Goal: Information Seeking & Learning: Learn about a topic

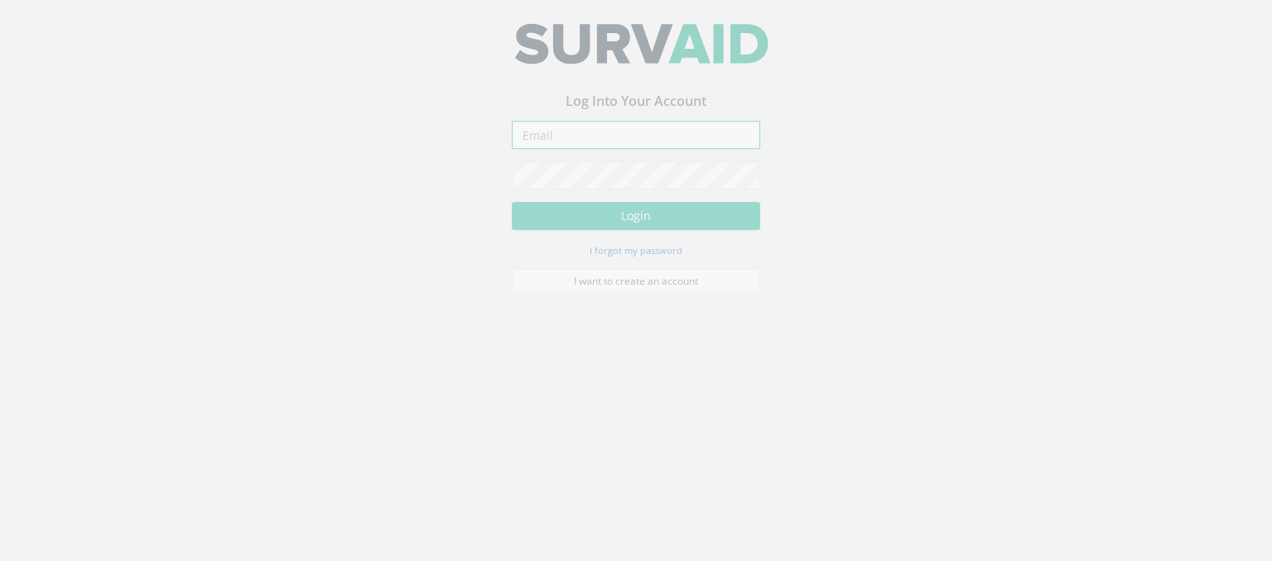
click at [530, 138] on input "email" at bounding box center [636, 145] width 248 height 28
paste input "olewis@murphygs.com"
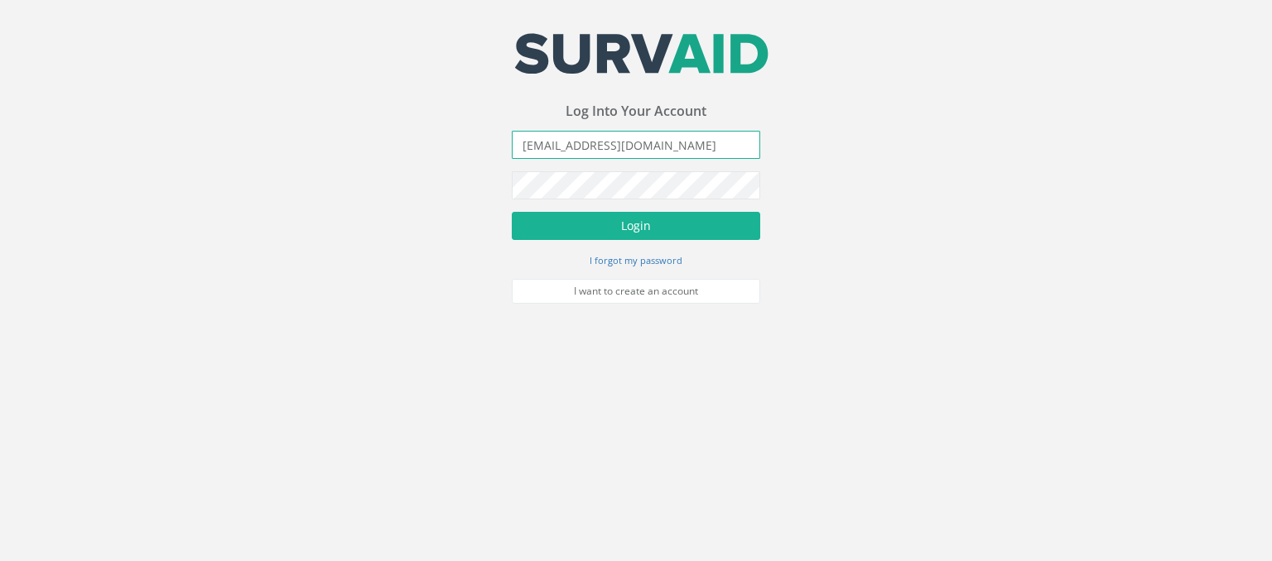
type input "olewis@murphygs.com"
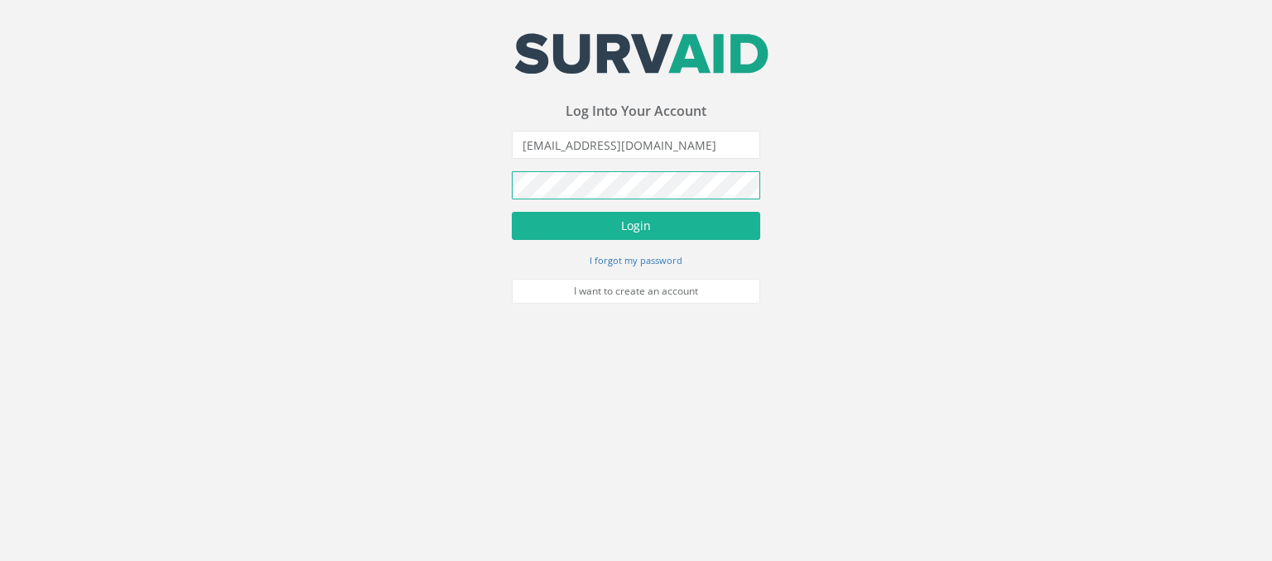
click at [512, 212] on button "Login" at bounding box center [636, 226] width 248 height 28
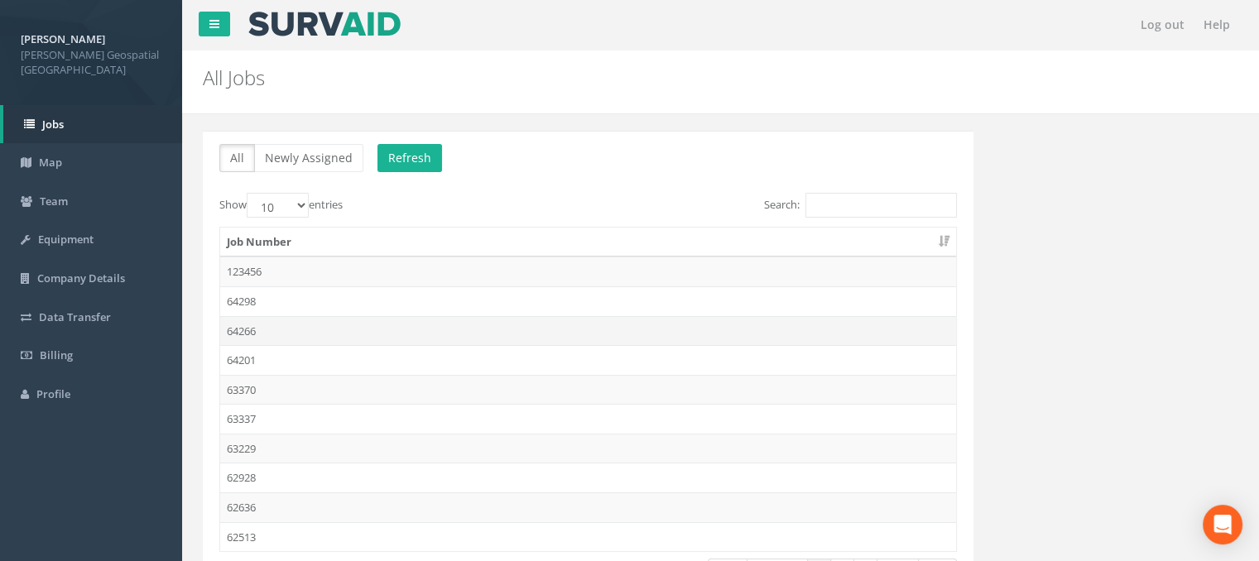
click at [233, 328] on td "64266" at bounding box center [588, 331] width 736 height 30
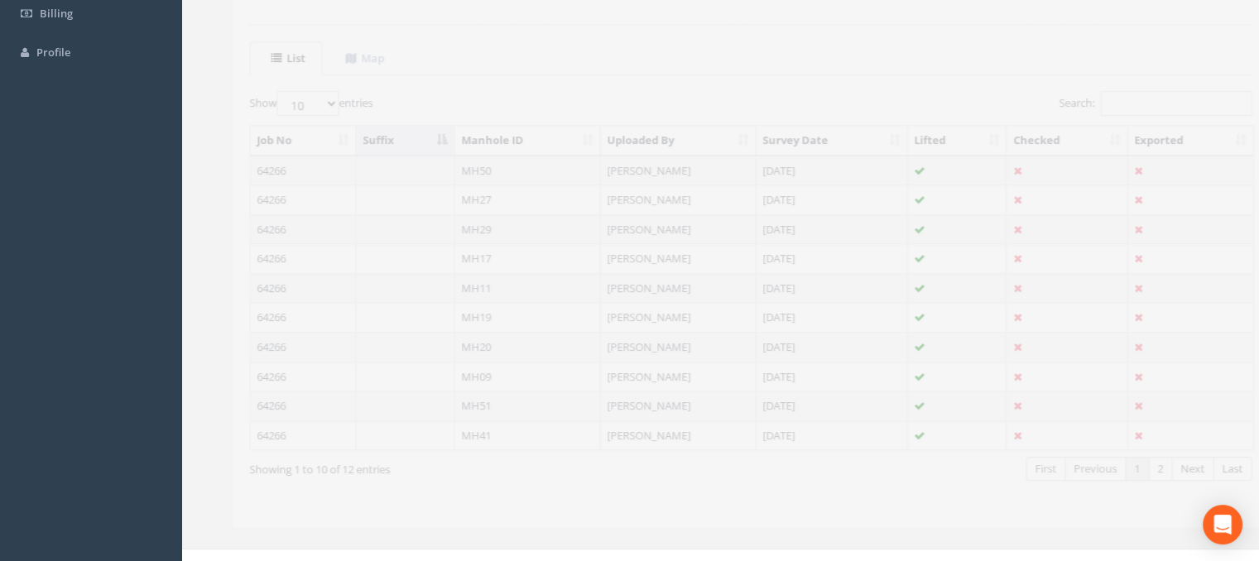
scroll to position [349, 0]
click at [798, 153] on td "21 Aug 2025" at bounding box center [802, 164] width 152 height 30
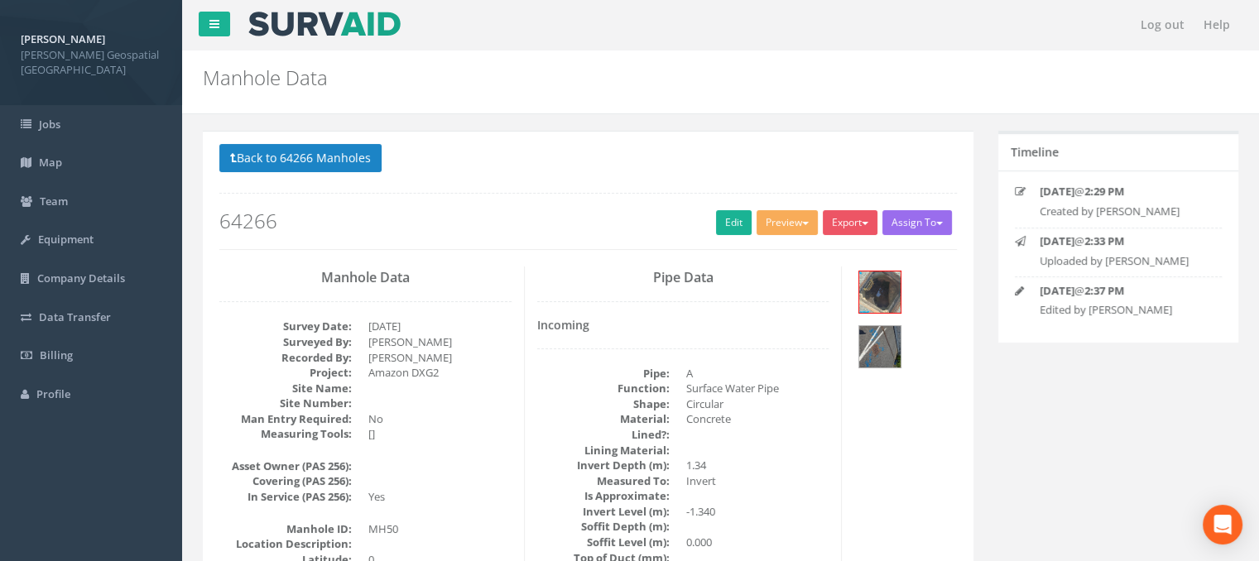
scroll to position [83, 0]
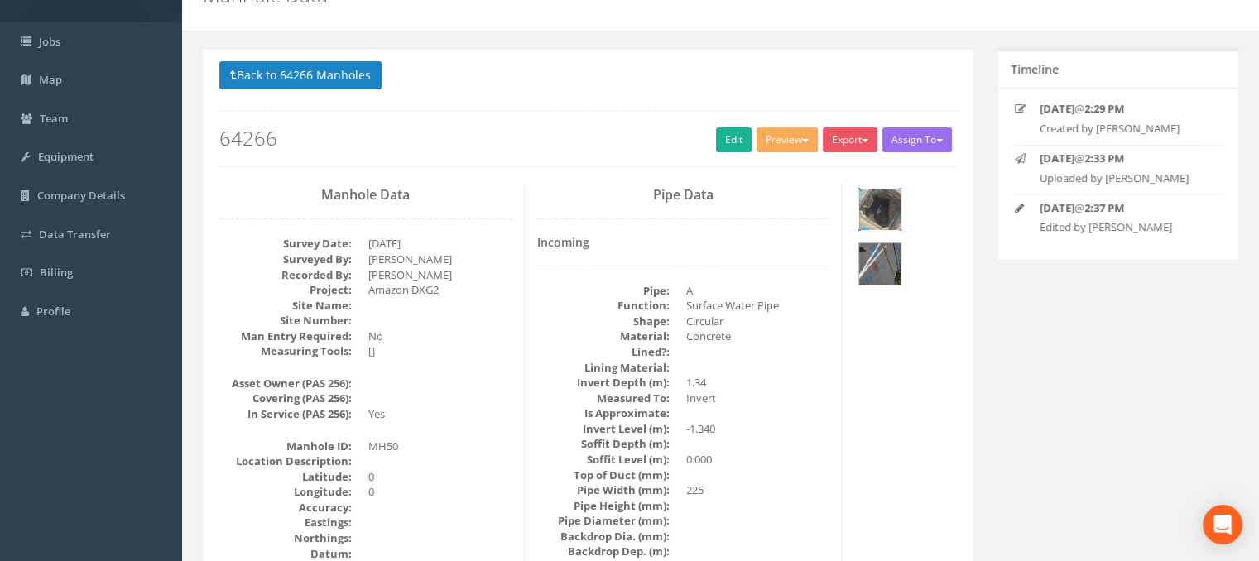
click at [878, 195] on img at bounding box center [879, 209] width 41 height 41
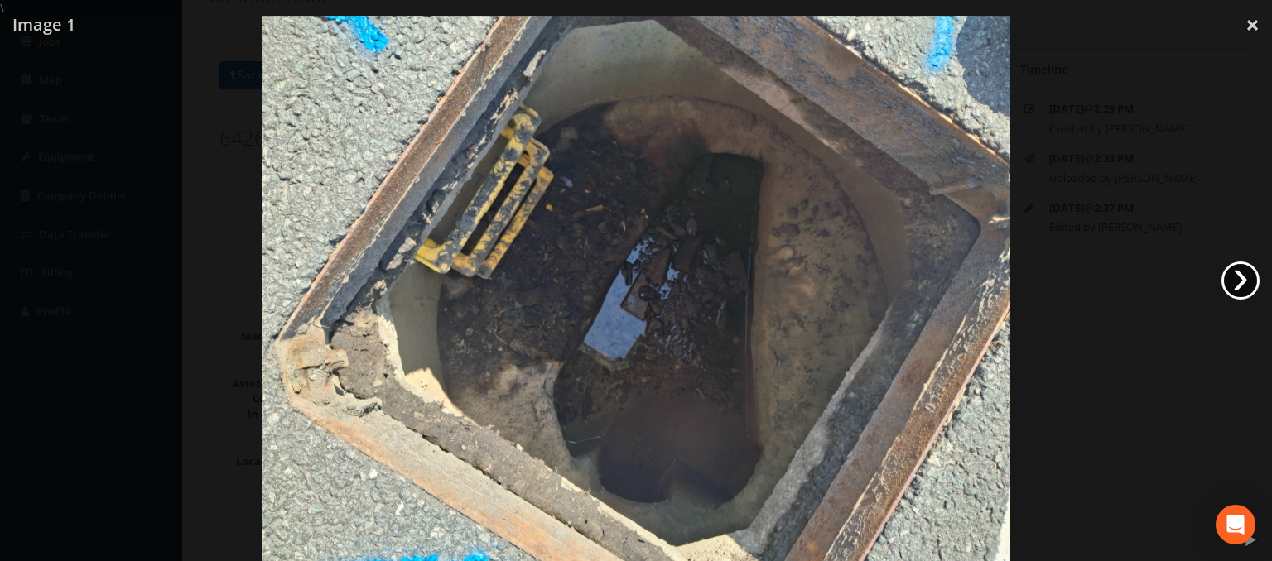
click at [1232, 283] on link "›" at bounding box center [1240, 281] width 38 height 38
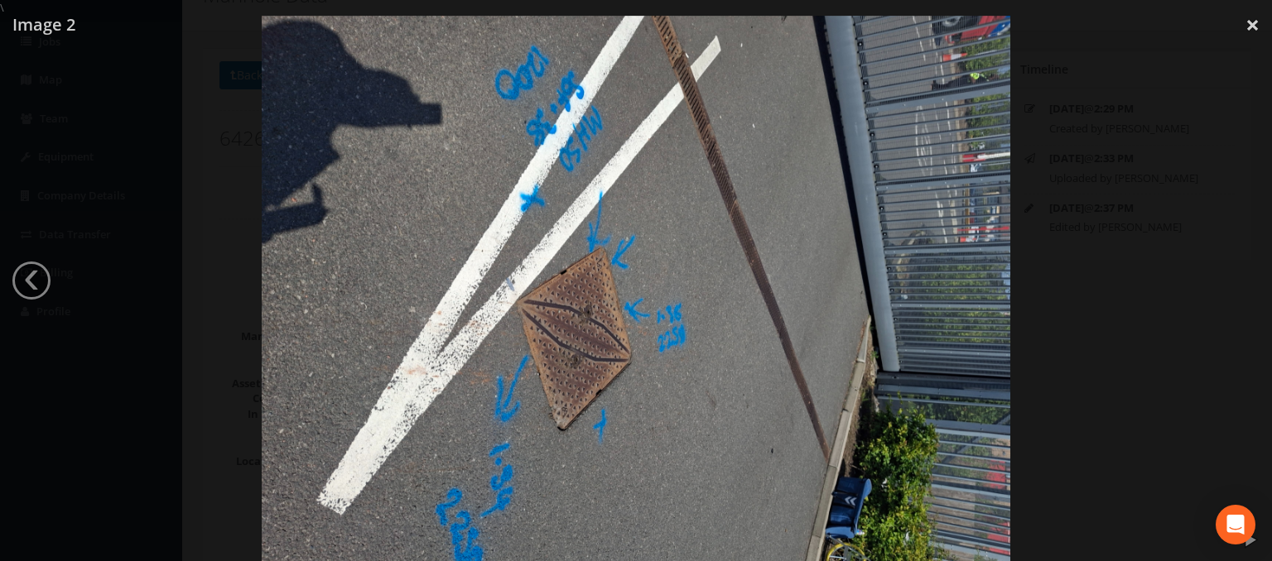
drag, startPoint x: 839, startPoint y: 204, endPoint x: 1114, endPoint y: 189, distance: 275.3
click at [1114, 189] on div at bounding box center [636, 296] width 1272 height 561
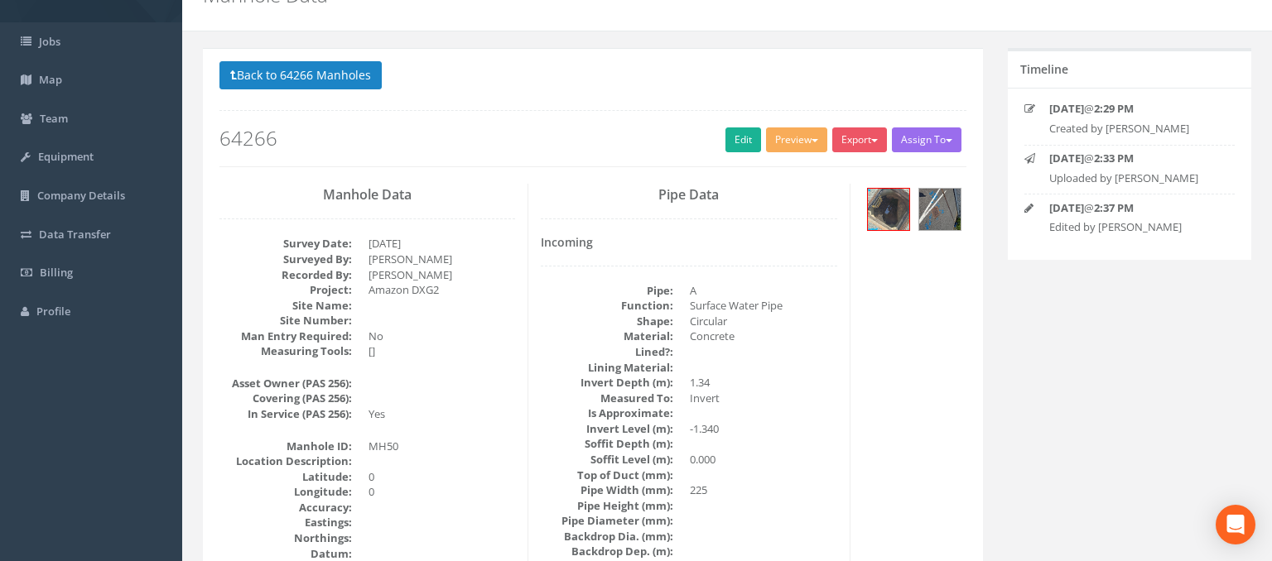
drag, startPoint x: 977, startPoint y: 321, endPoint x: 953, endPoint y: 88, distance: 234.7
click at [953, 88] on img at bounding box center [636, 62] width 748 height 561
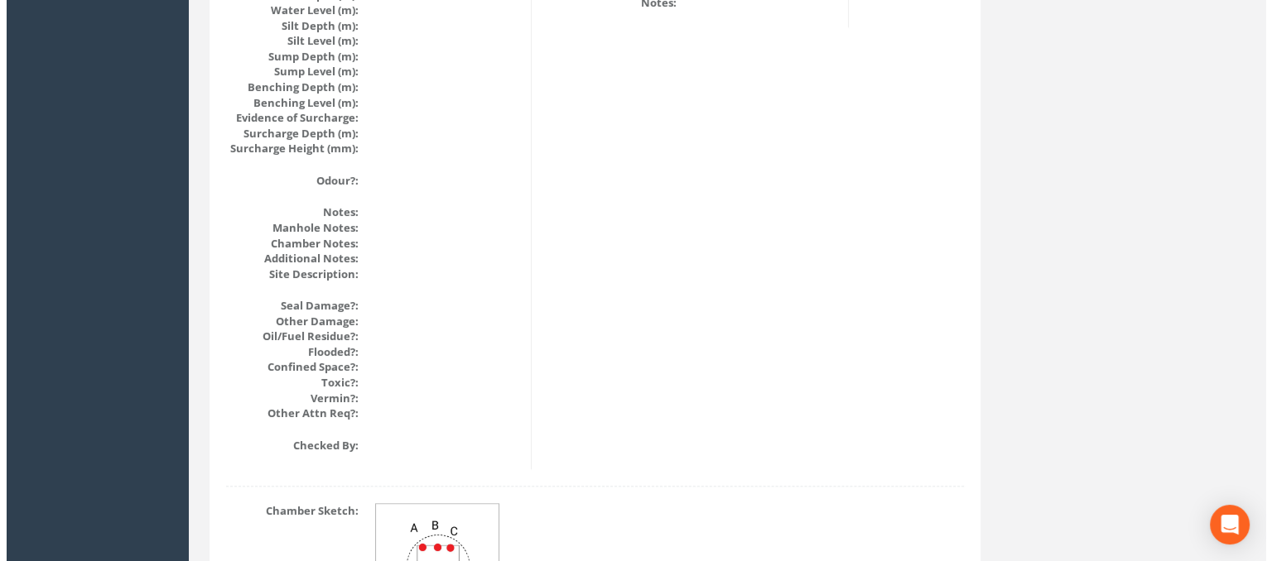
scroll to position [1991, 0]
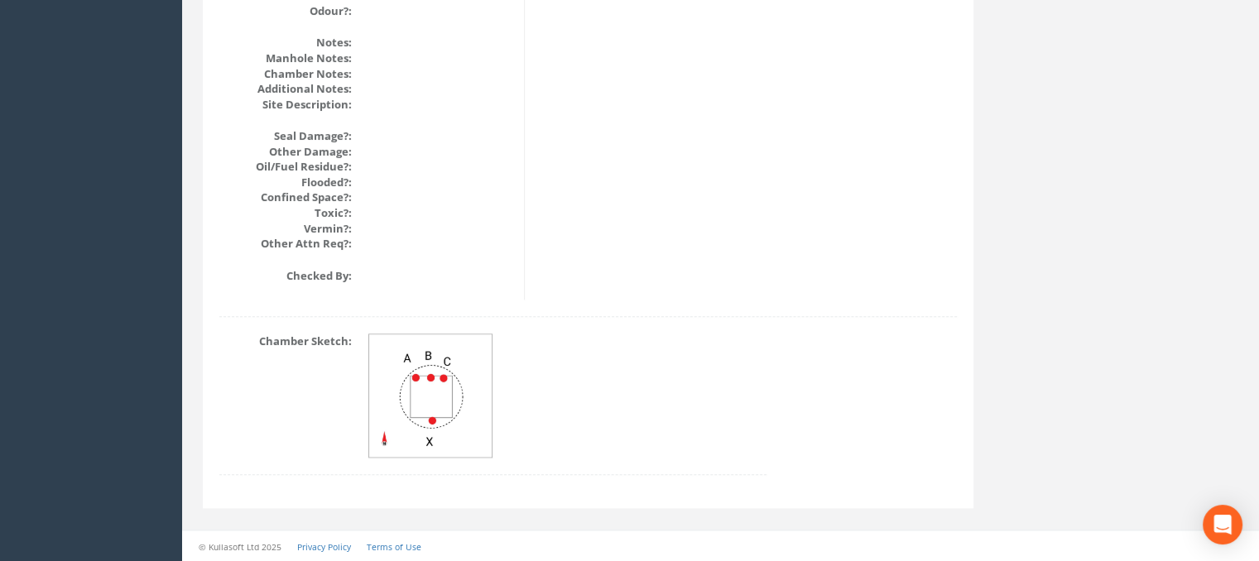
click at [455, 362] on img at bounding box center [431, 396] width 124 height 124
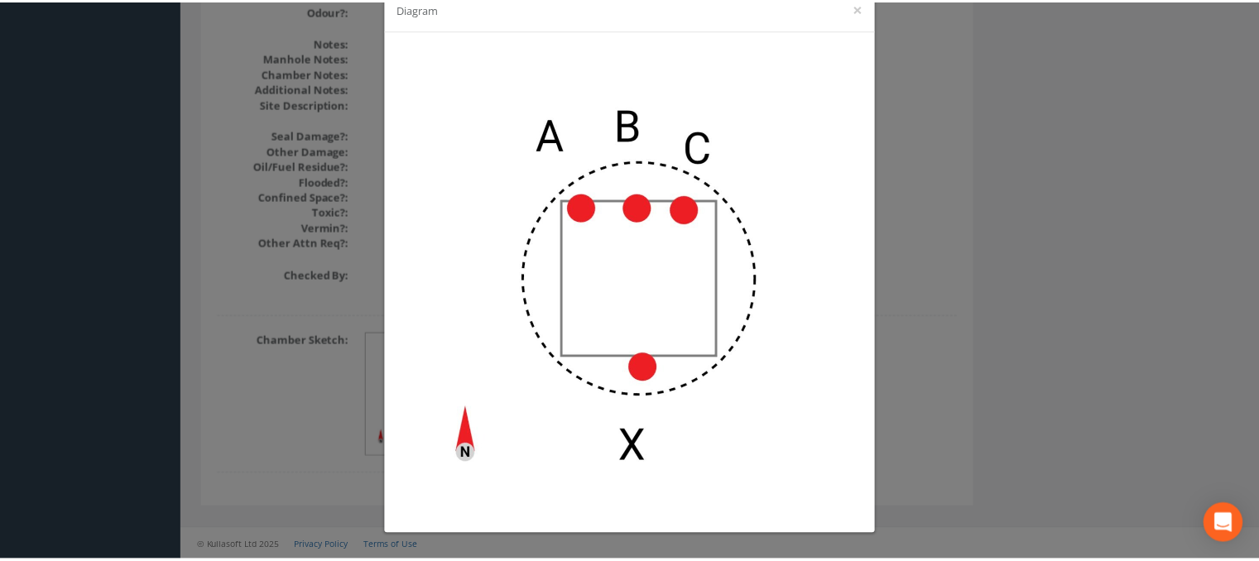
scroll to position [0, 0]
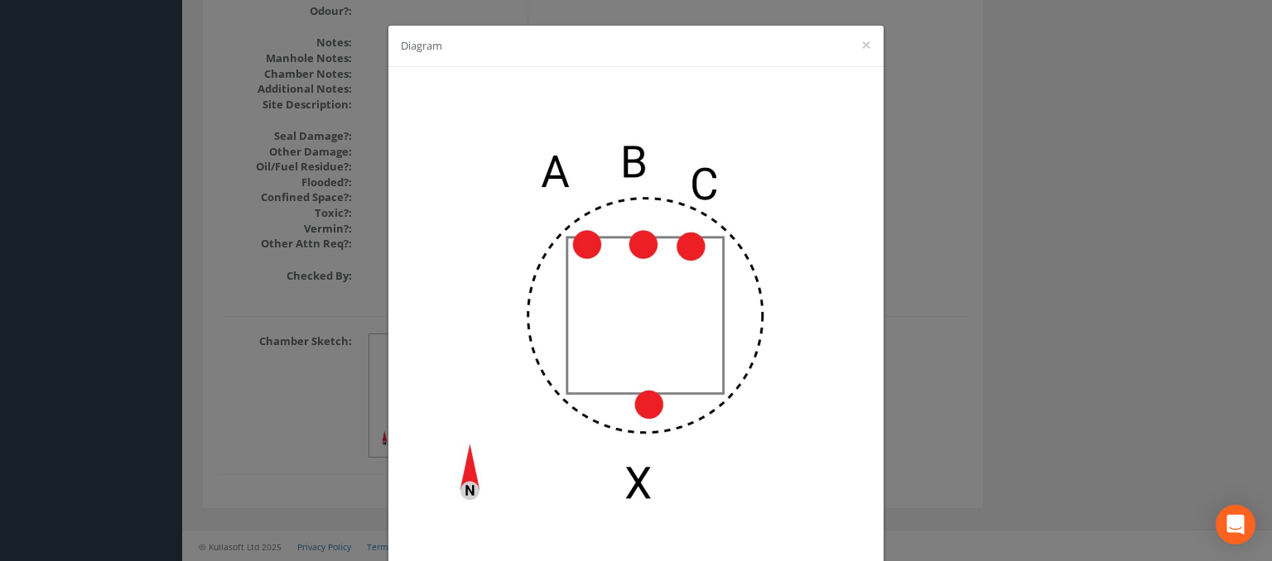
click at [1091, 292] on div "Diagram ×" at bounding box center [636, 280] width 1272 height 561
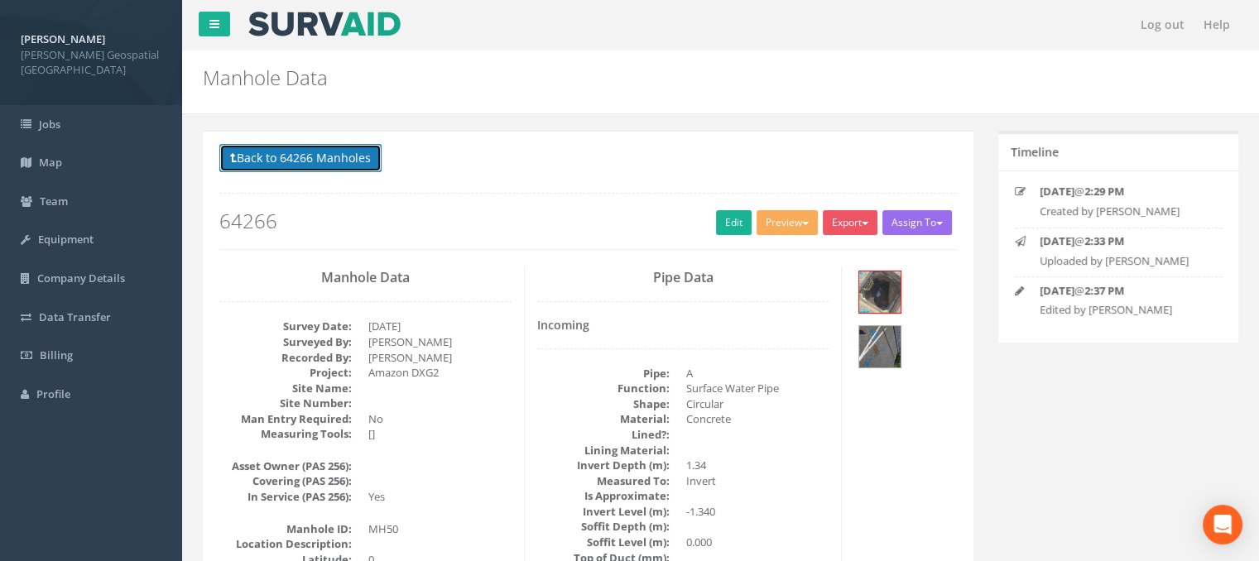
click at [253, 163] on button "Back to 64266 Manholes" at bounding box center [300, 158] width 162 height 28
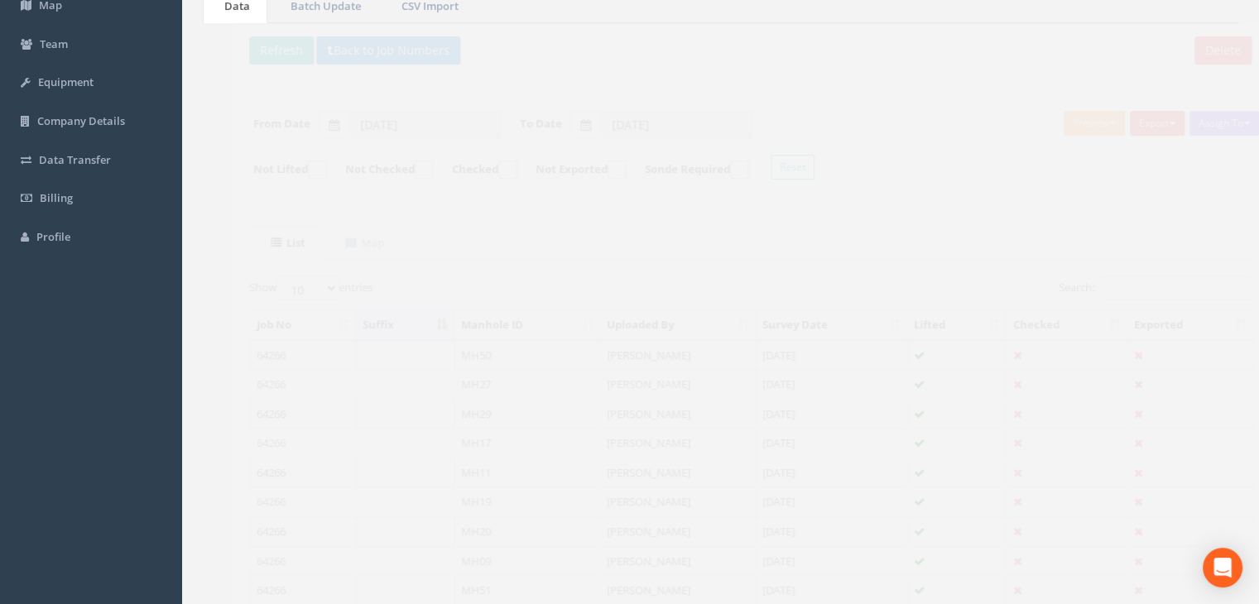
scroll to position [166, 0]
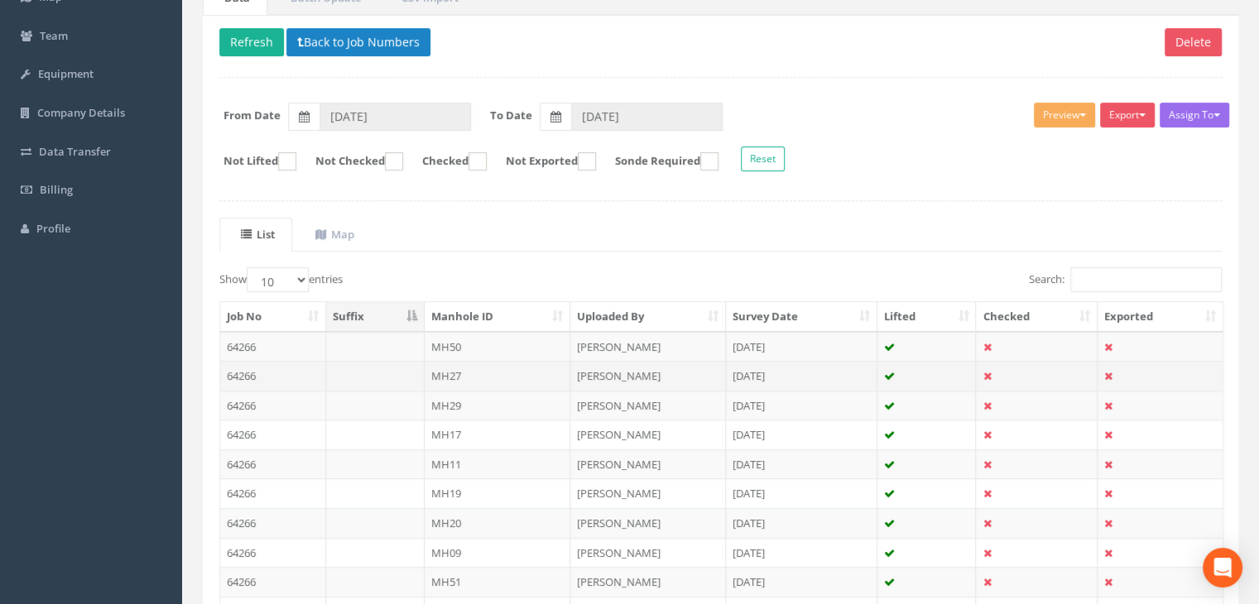
click at [404, 377] on td at bounding box center [375, 376] width 99 height 30
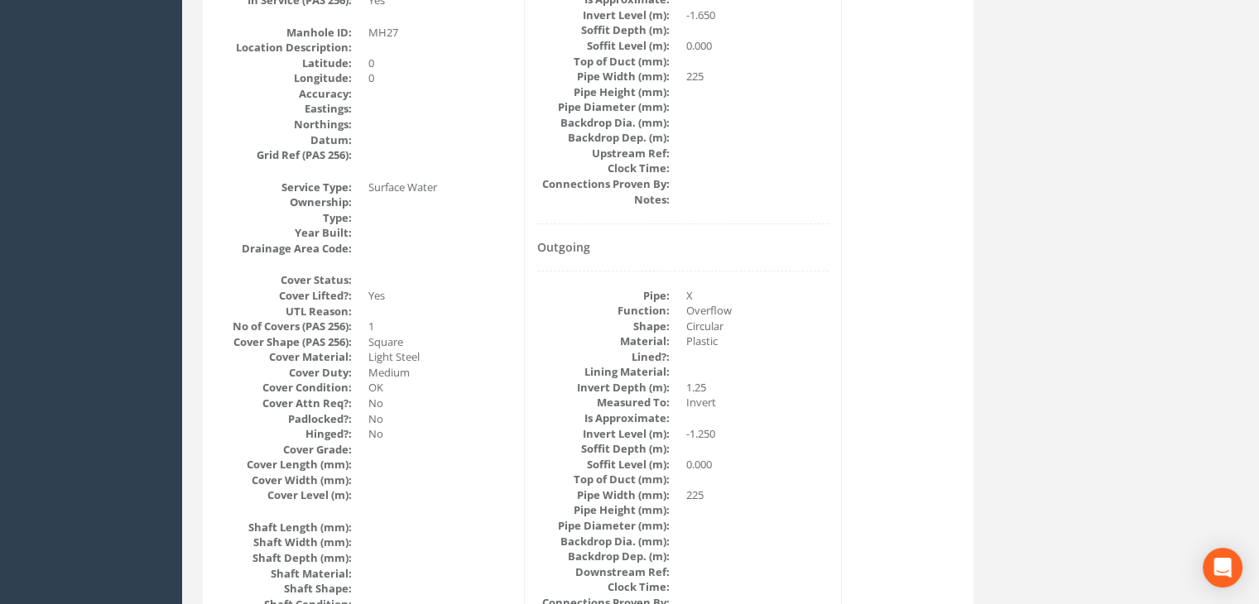
scroll to position [0, 0]
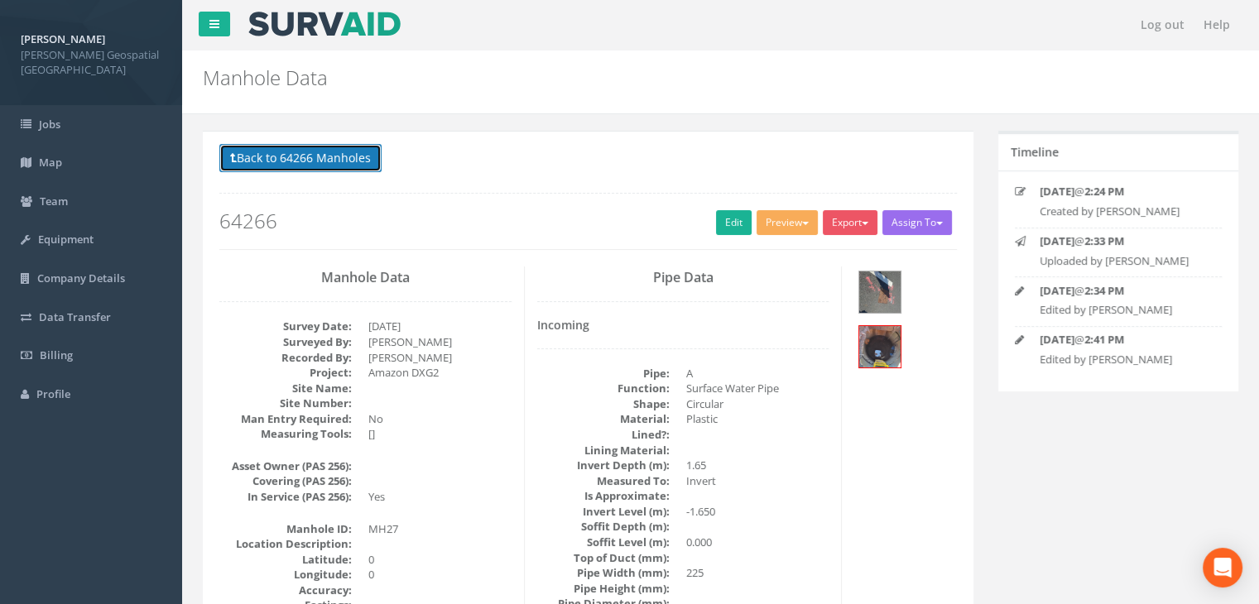
click at [338, 169] on button "Back to 64266 Manholes" at bounding box center [300, 158] width 162 height 28
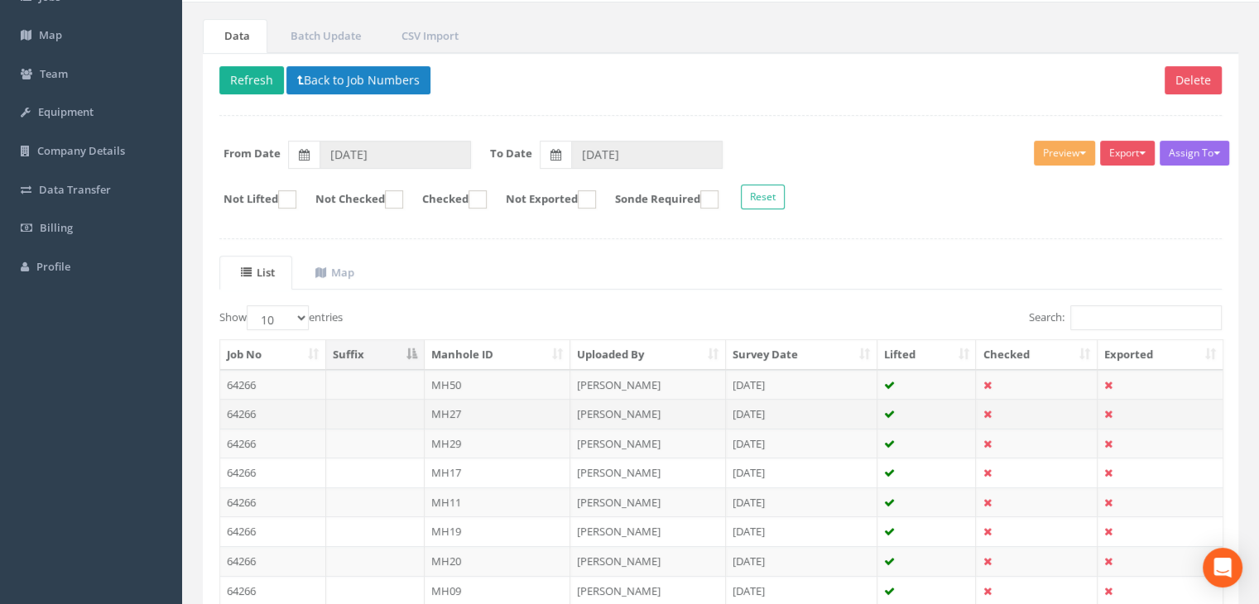
scroll to position [166, 0]
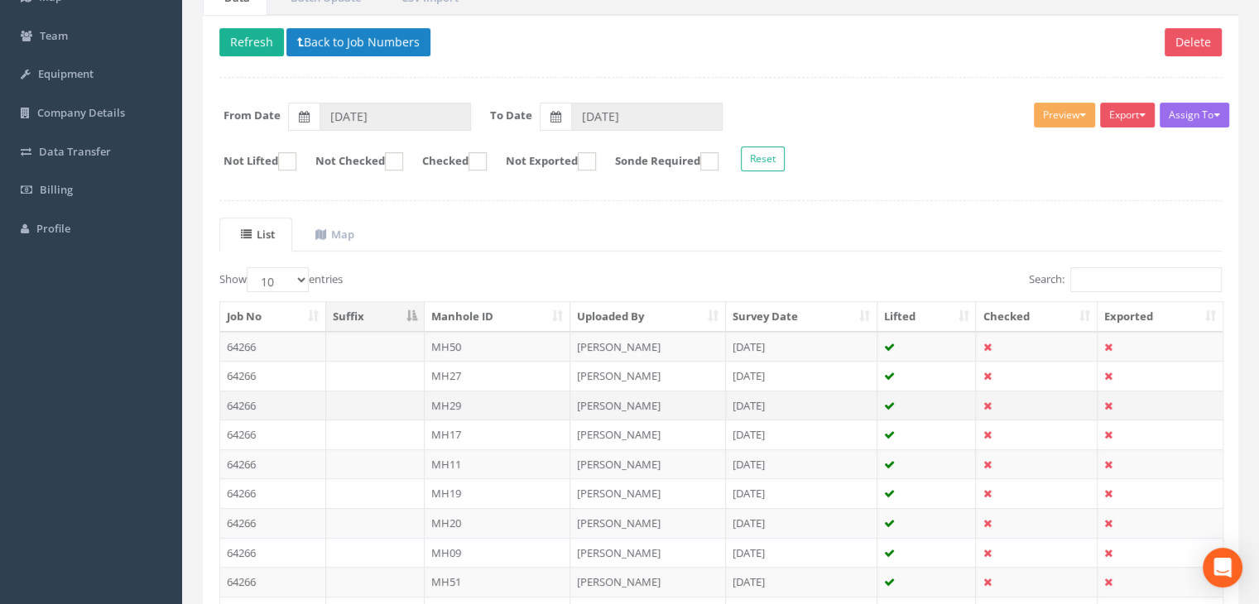
click at [464, 406] on td "MH29" at bounding box center [498, 406] width 147 height 30
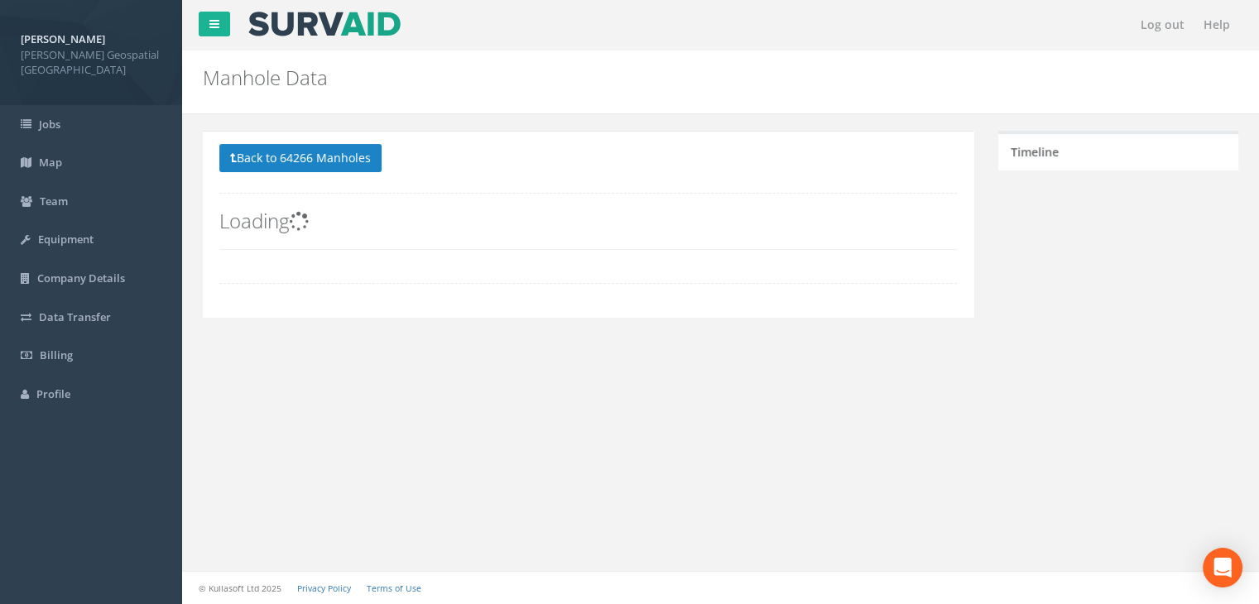
scroll to position [150, 0]
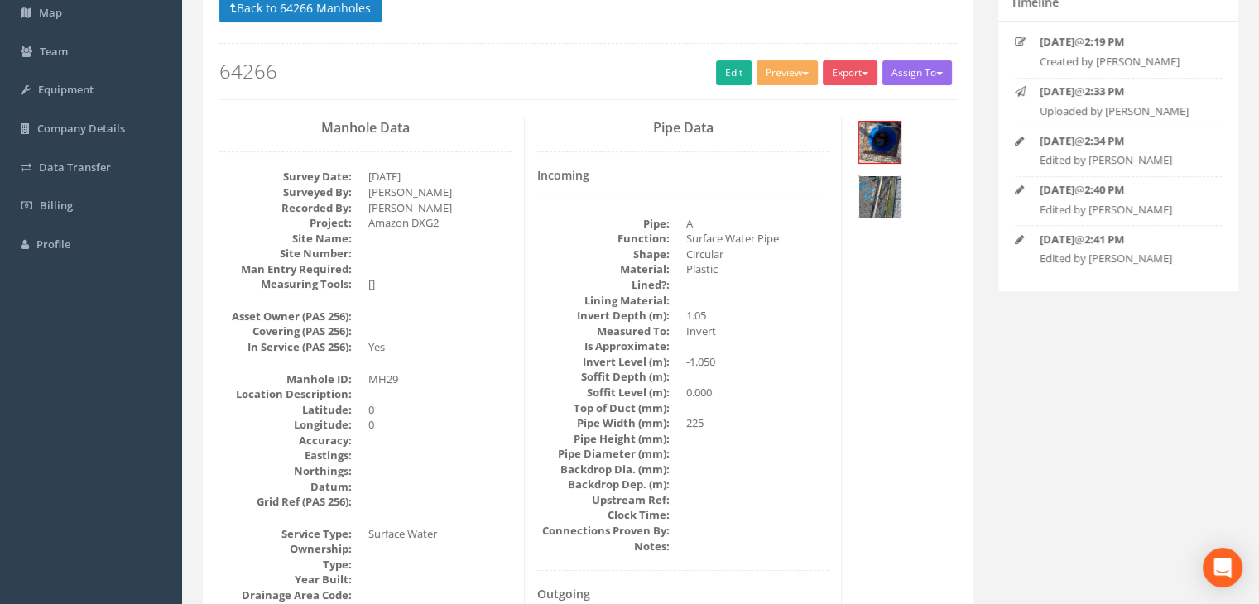
click at [901, 176] on img at bounding box center [879, 196] width 41 height 41
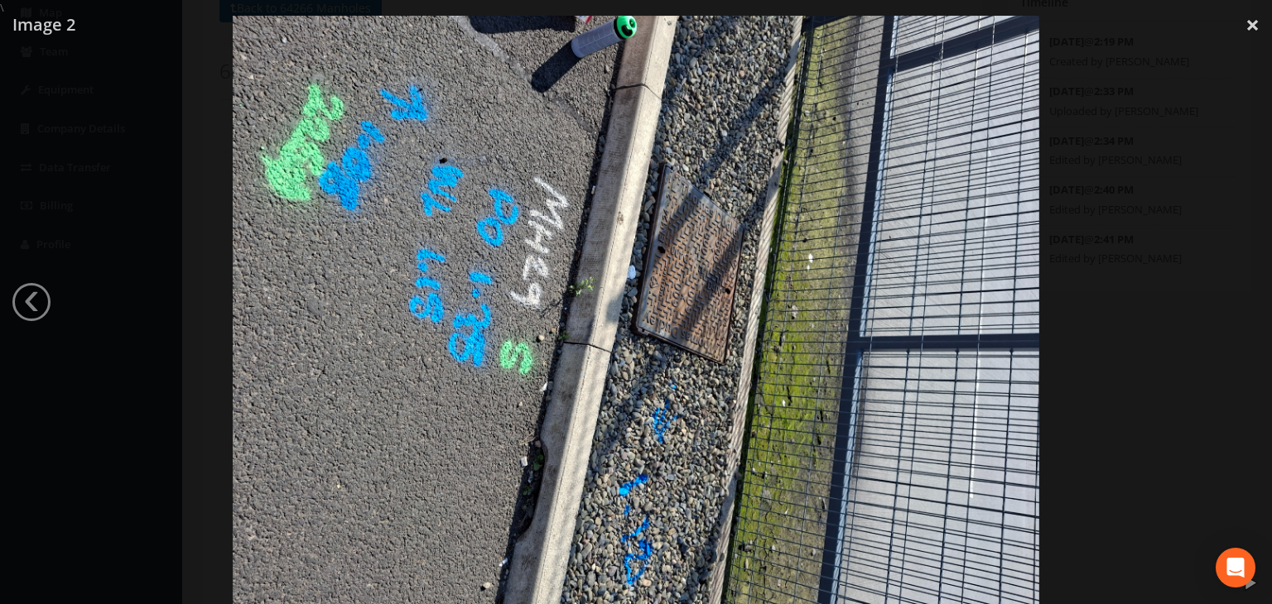
click at [1162, 256] on div at bounding box center [636, 318] width 1272 height 604
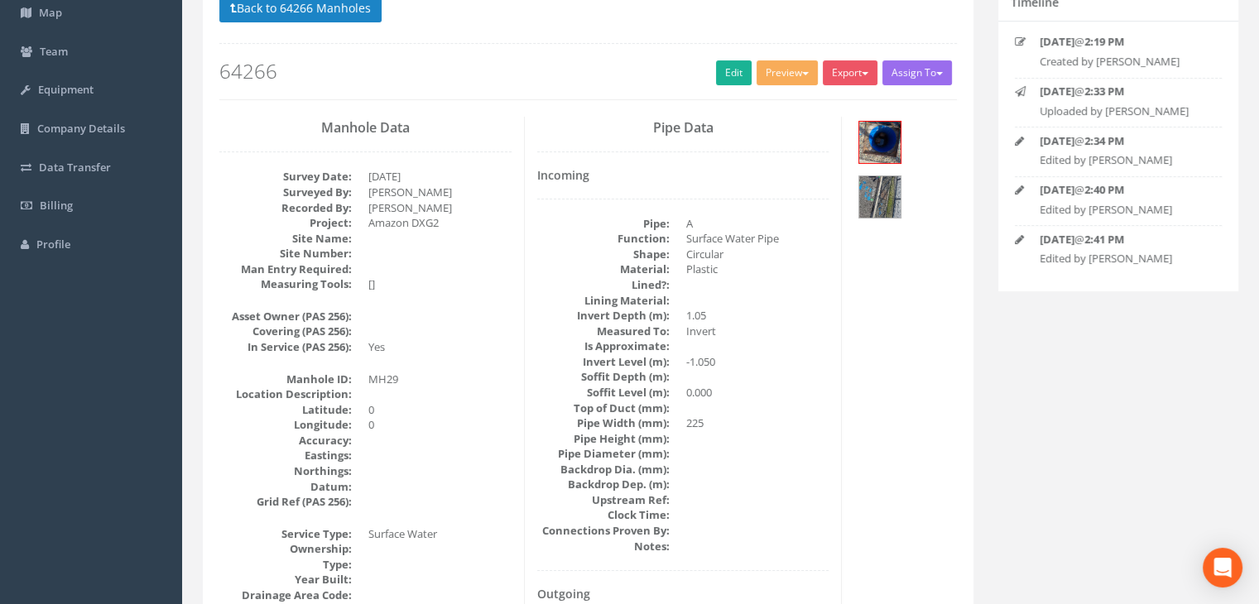
click at [602, 394] on dt "Soffit Level (m):" at bounding box center [603, 393] width 132 height 16
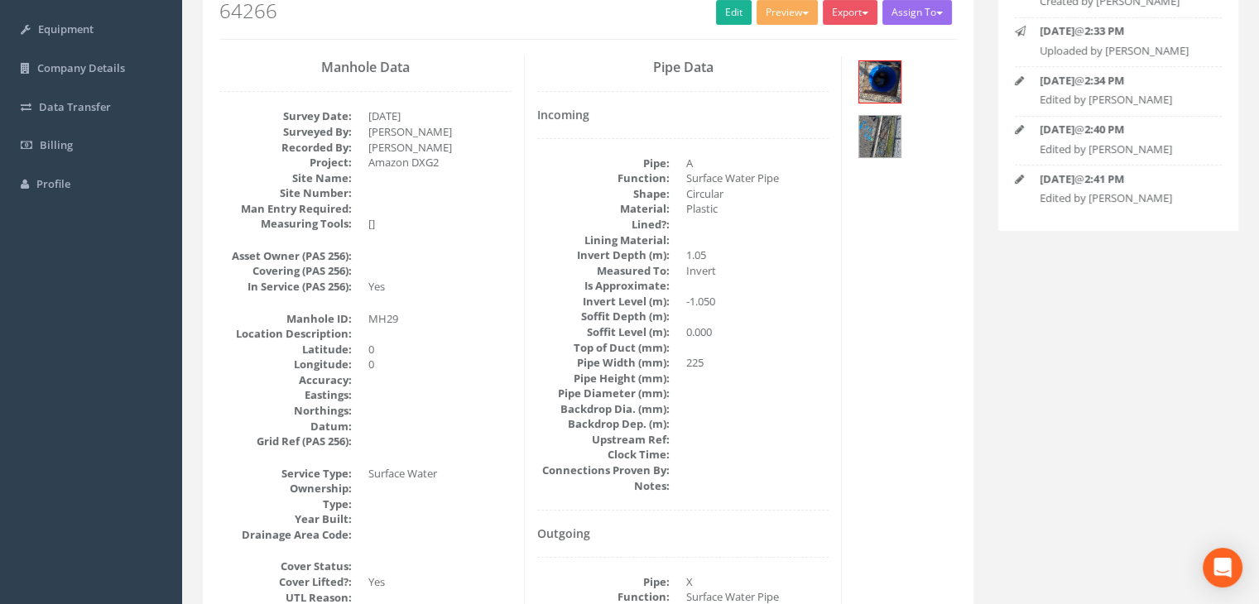
scroll to position [0, 0]
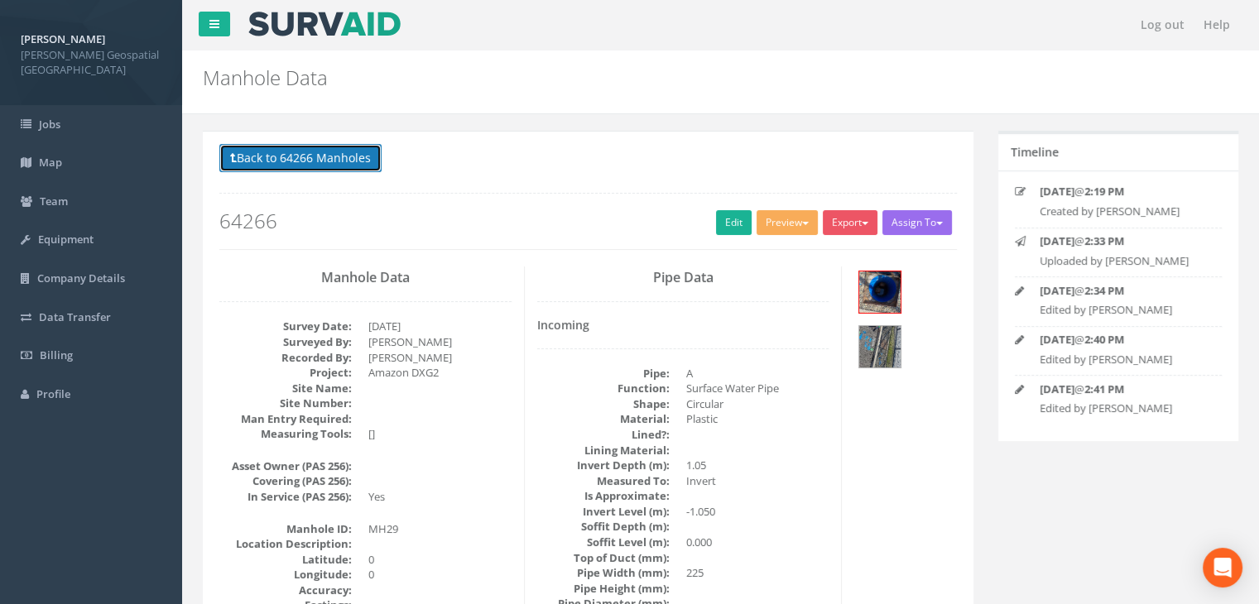
click at [288, 156] on button "Back to 64266 Manholes" at bounding box center [300, 158] width 162 height 28
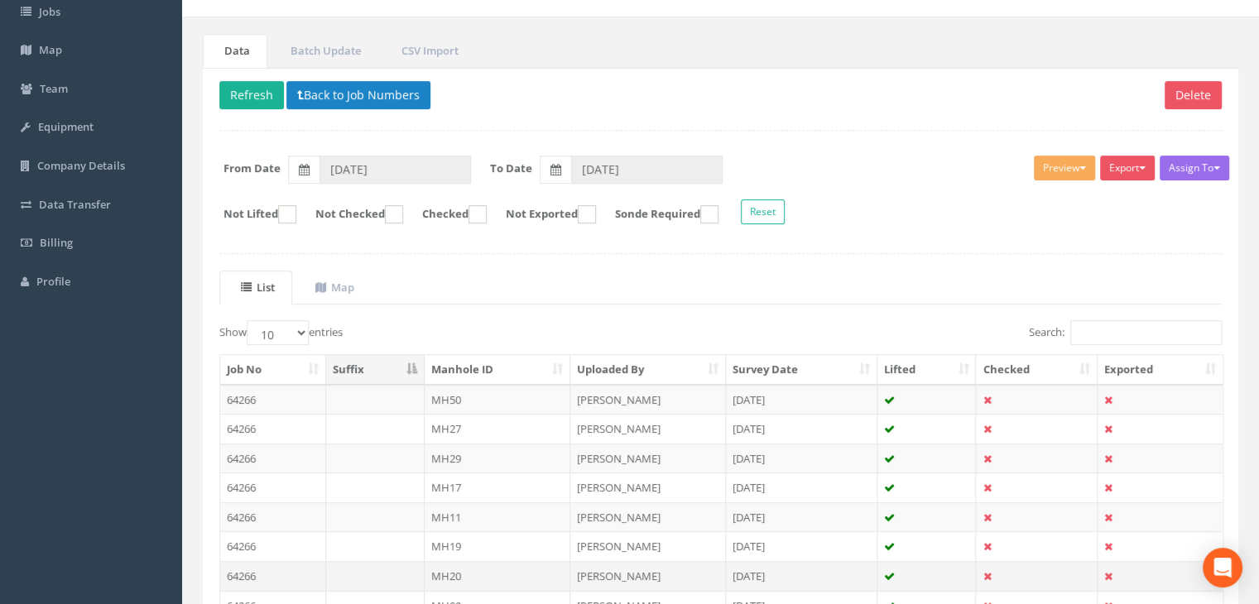
scroll to position [248, 0]
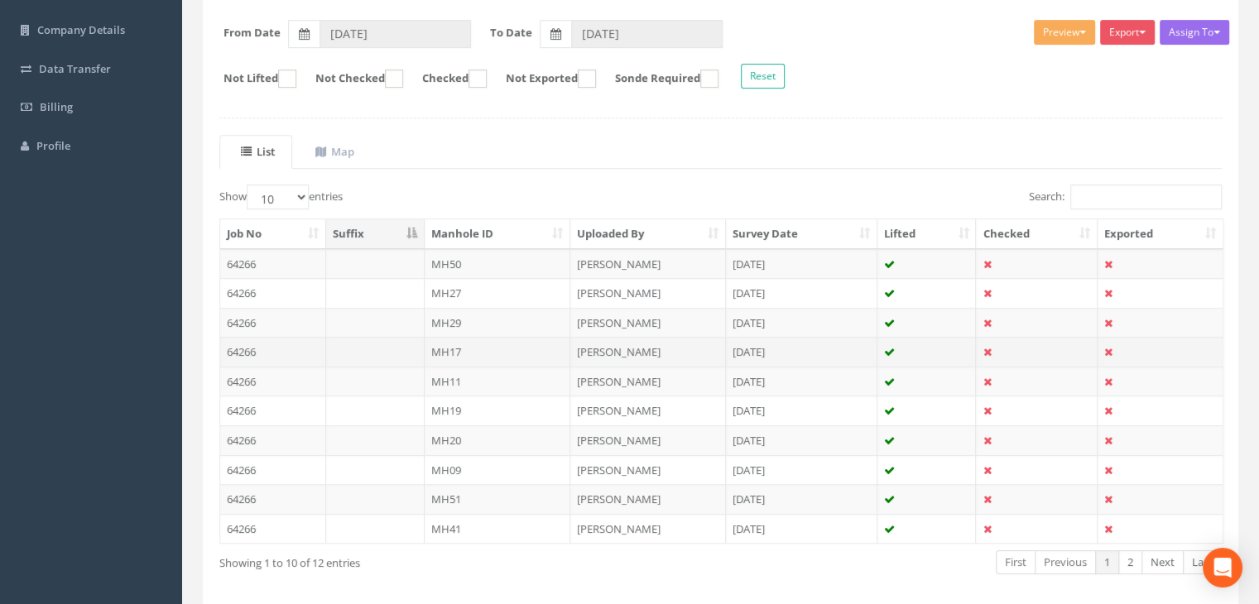
click at [474, 345] on td "MH17" at bounding box center [498, 352] width 147 height 30
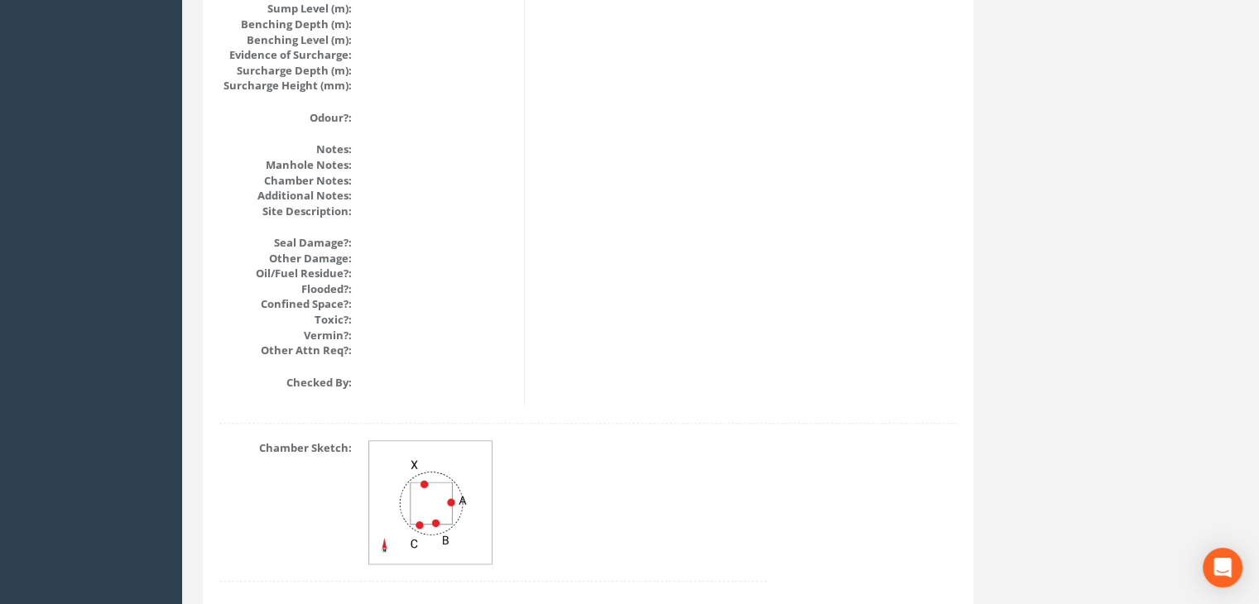
scroll to position [1948, 0]
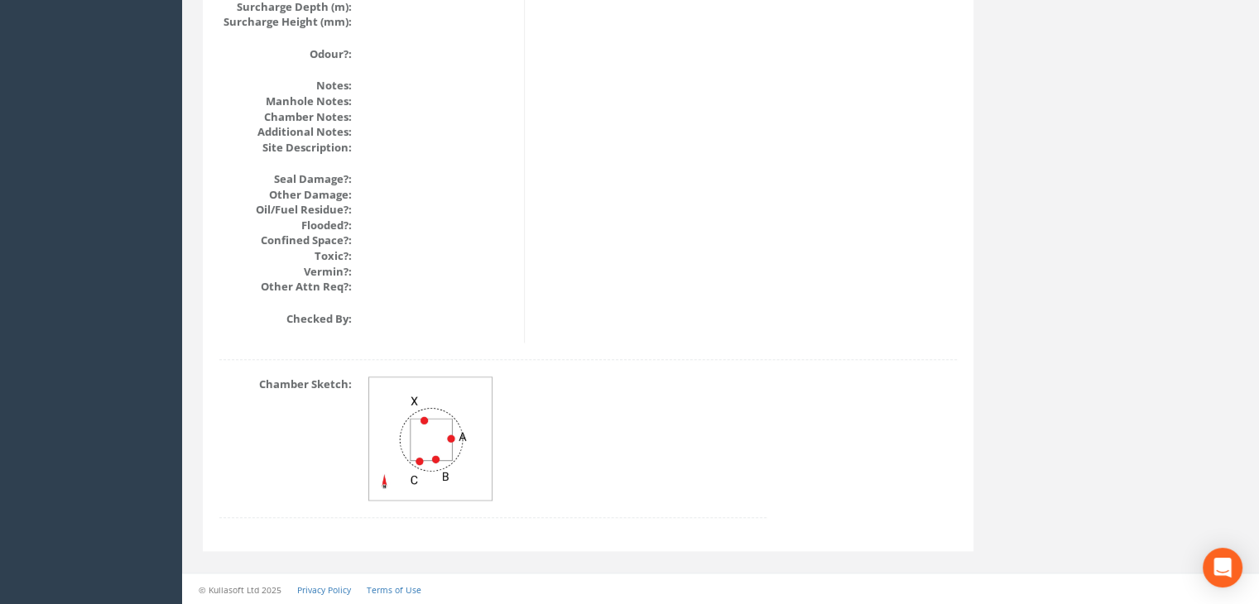
click at [431, 438] on img at bounding box center [431, 440] width 124 height 124
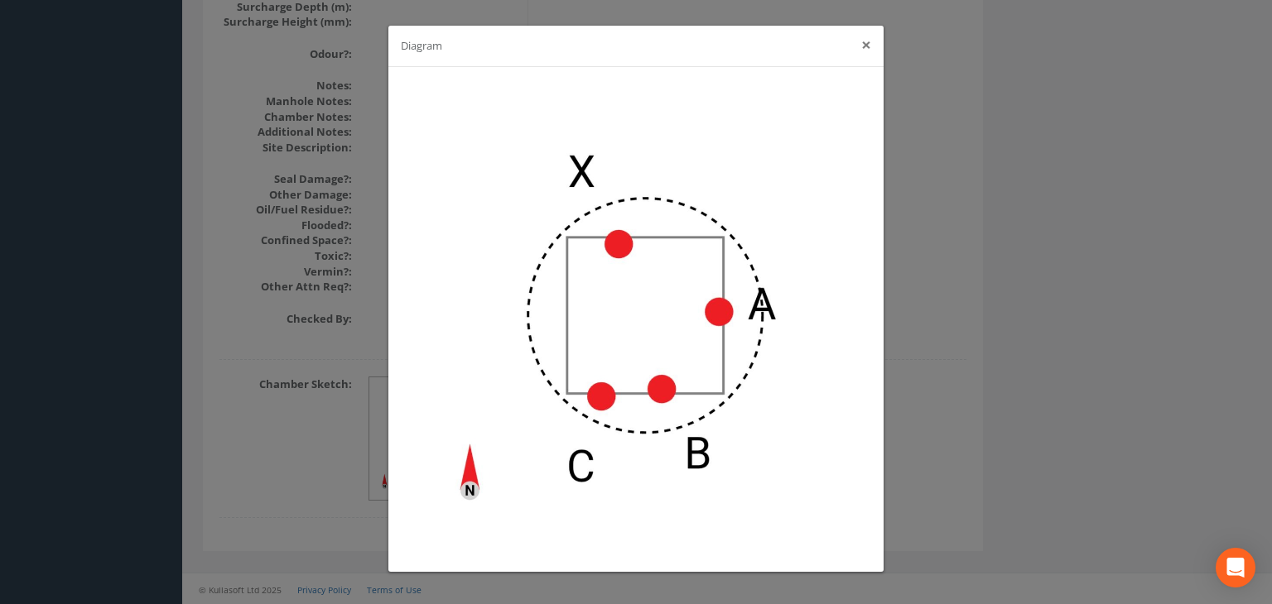
click at [864, 46] on button "×" at bounding box center [866, 44] width 10 height 17
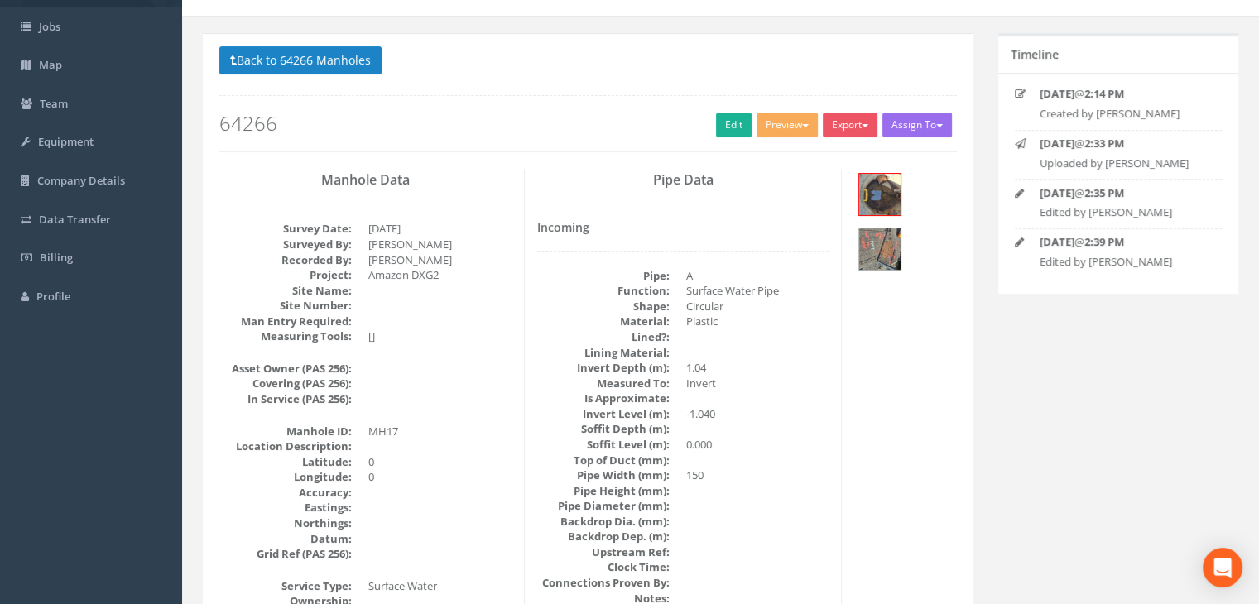
scroll to position [0, 0]
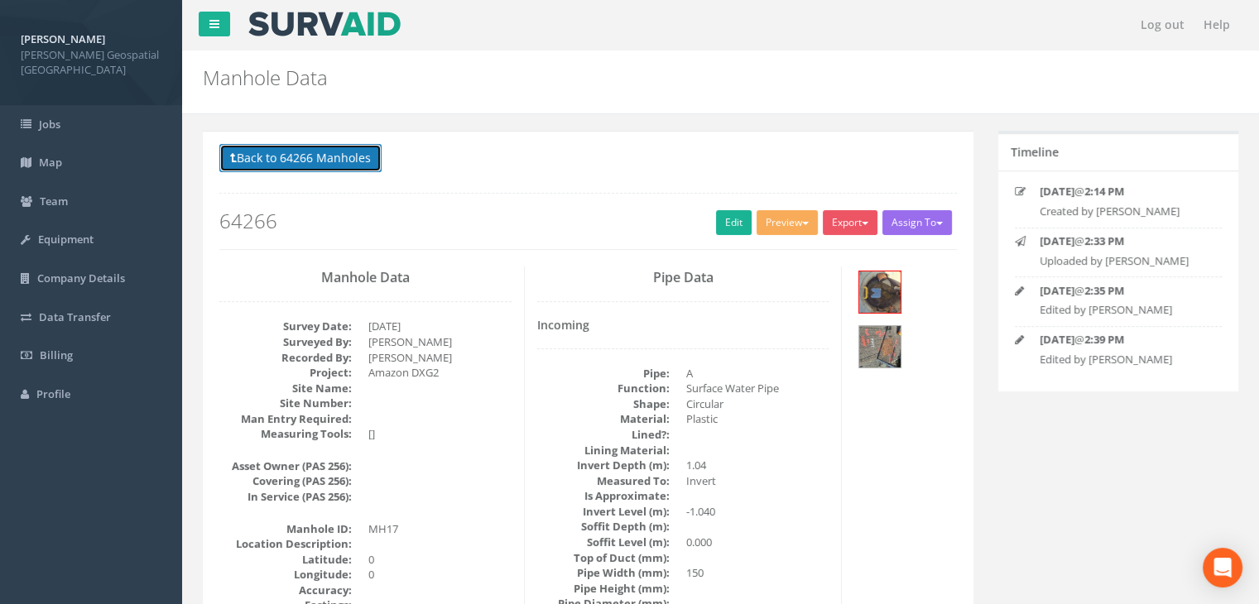
click at [358, 170] on button "Back to 64266 Manholes" at bounding box center [300, 158] width 162 height 28
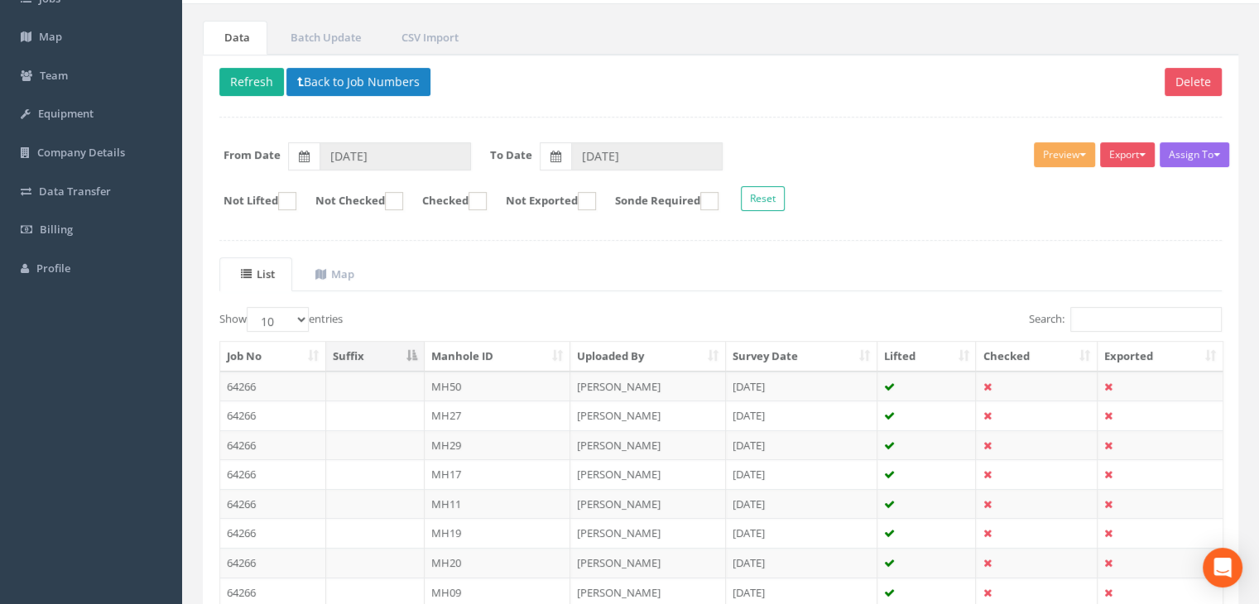
scroll to position [248, 0]
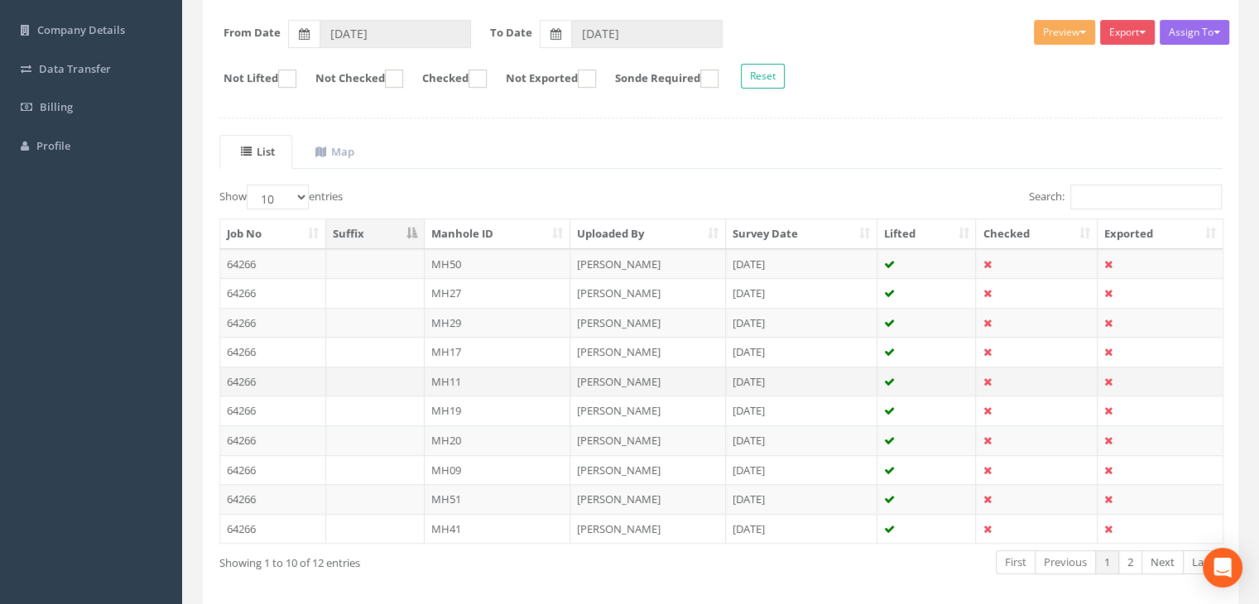
click at [471, 375] on td "MH11" at bounding box center [498, 382] width 147 height 30
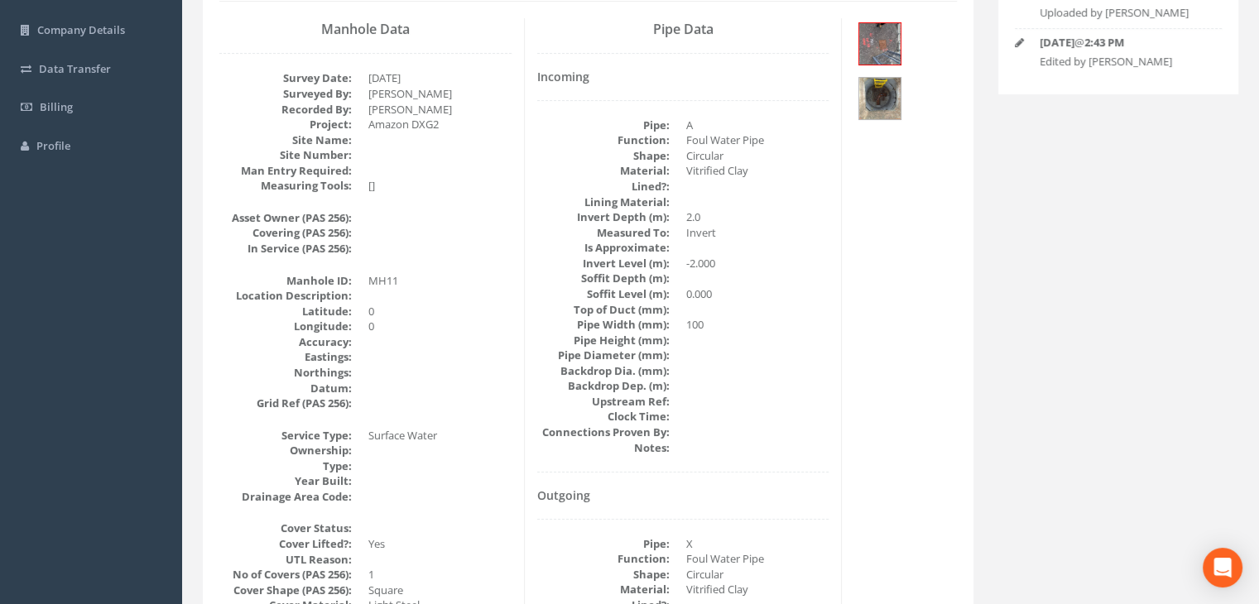
scroll to position [0, 0]
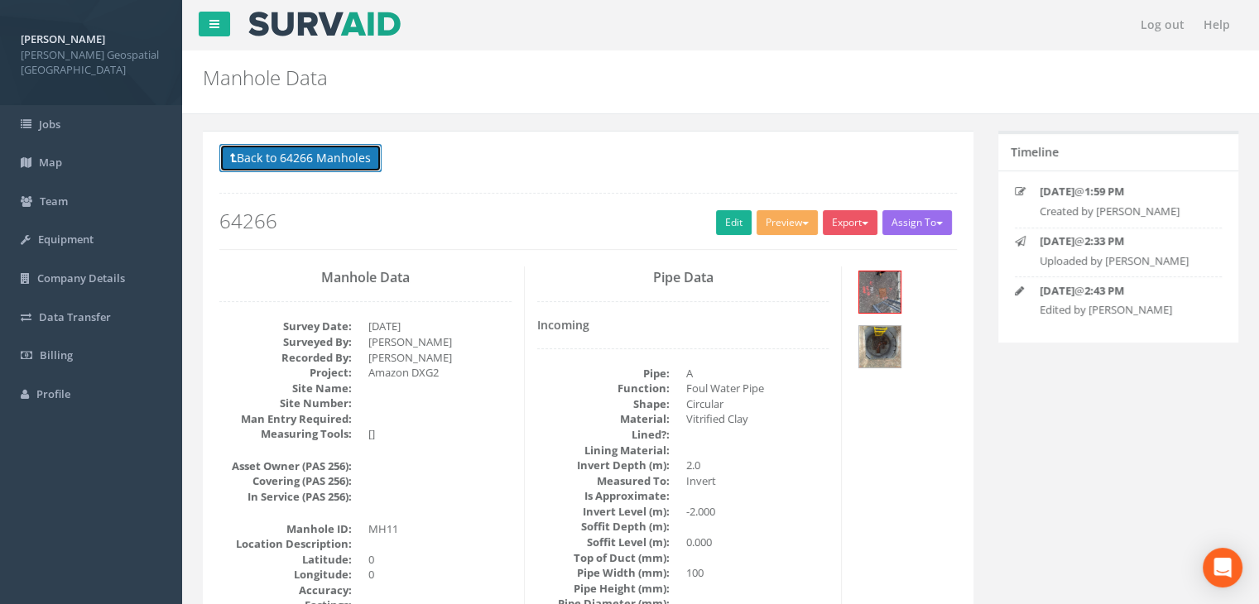
click at [272, 145] on button "Back to 64266 Manholes" at bounding box center [300, 158] width 162 height 28
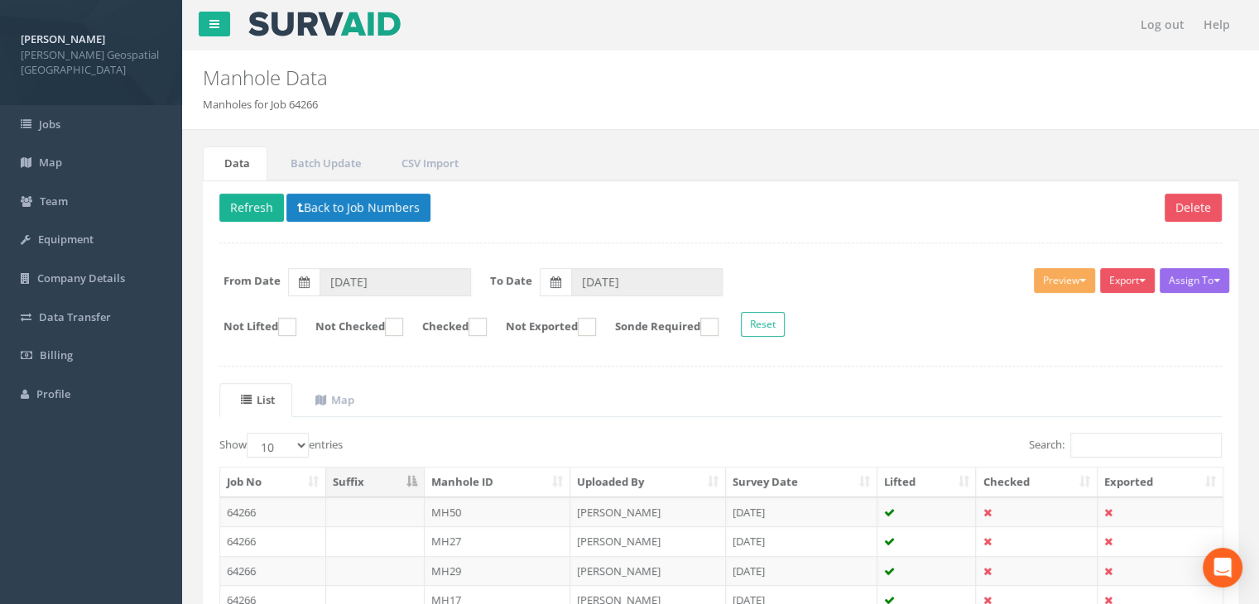
scroll to position [248, 0]
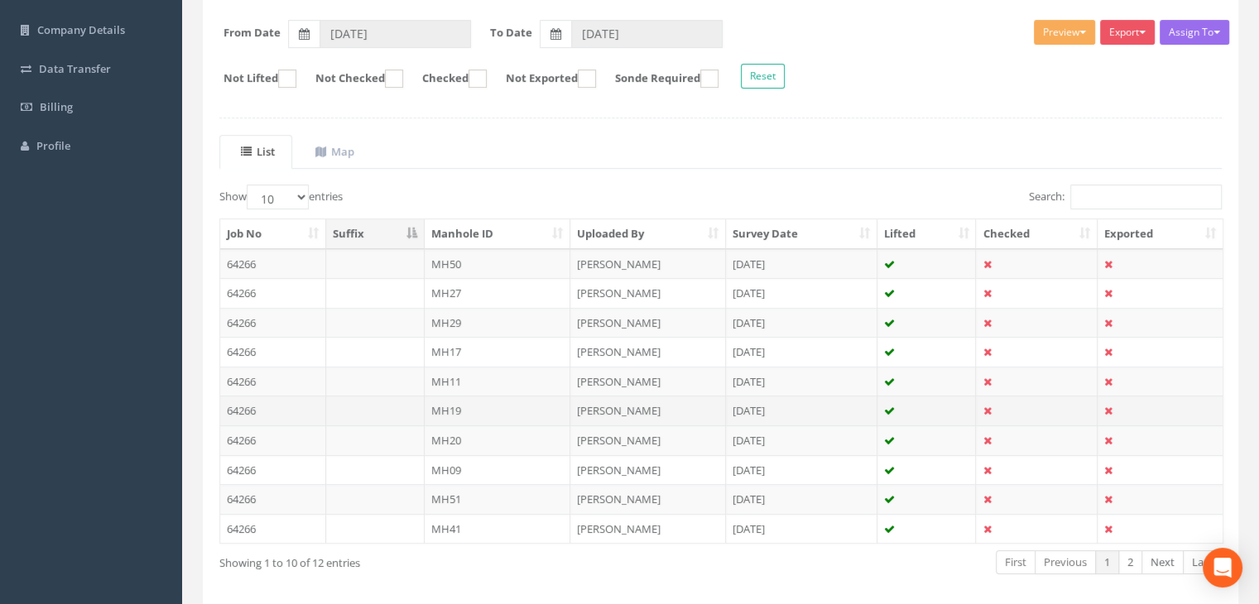
click at [490, 405] on td "MH19" at bounding box center [498, 411] width 147 height 30
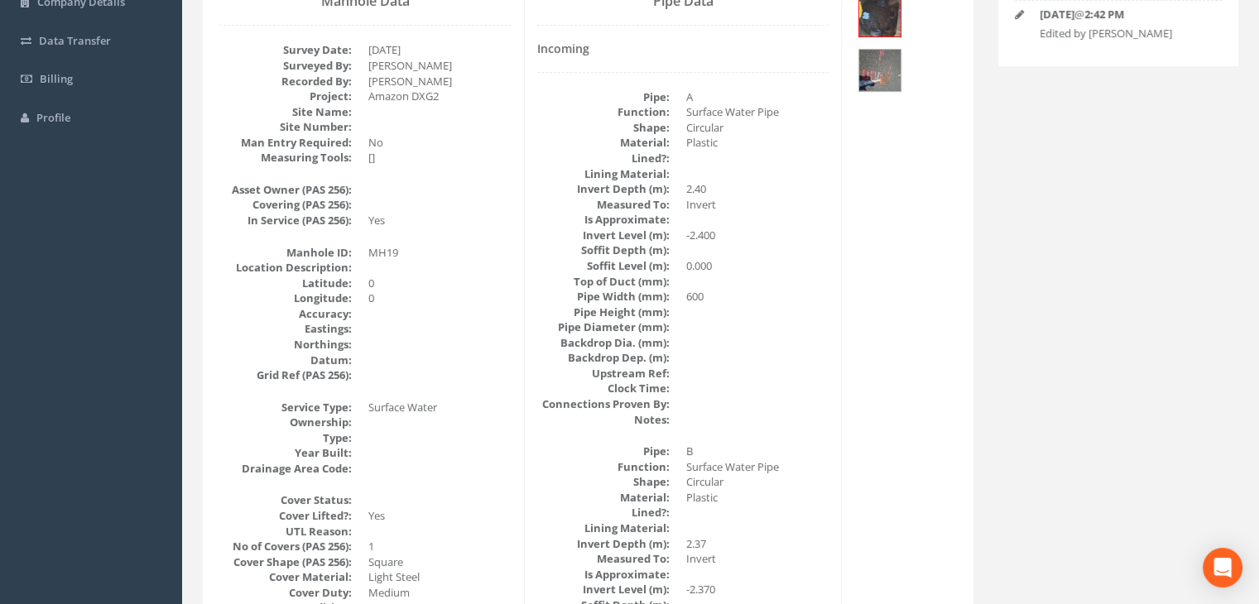
scroll to position [127, 0]
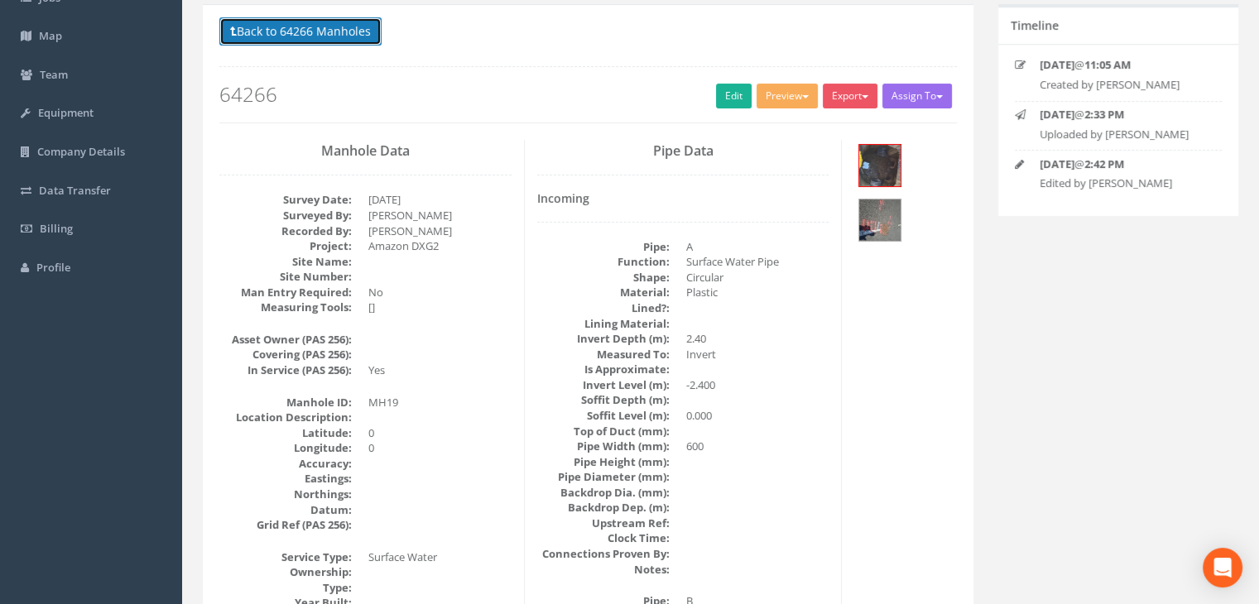
click at [363, 37] on button "Back to 64266 Manholes" at bounding box center [300, 31] width 162 height 28
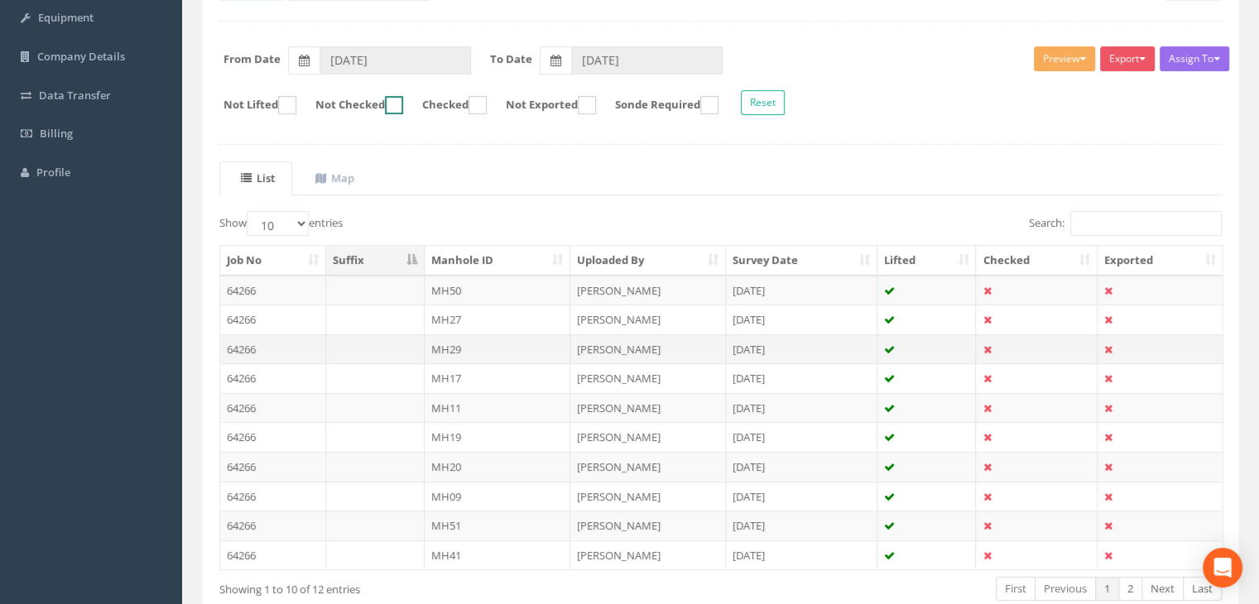
scroll to position [315, 0]
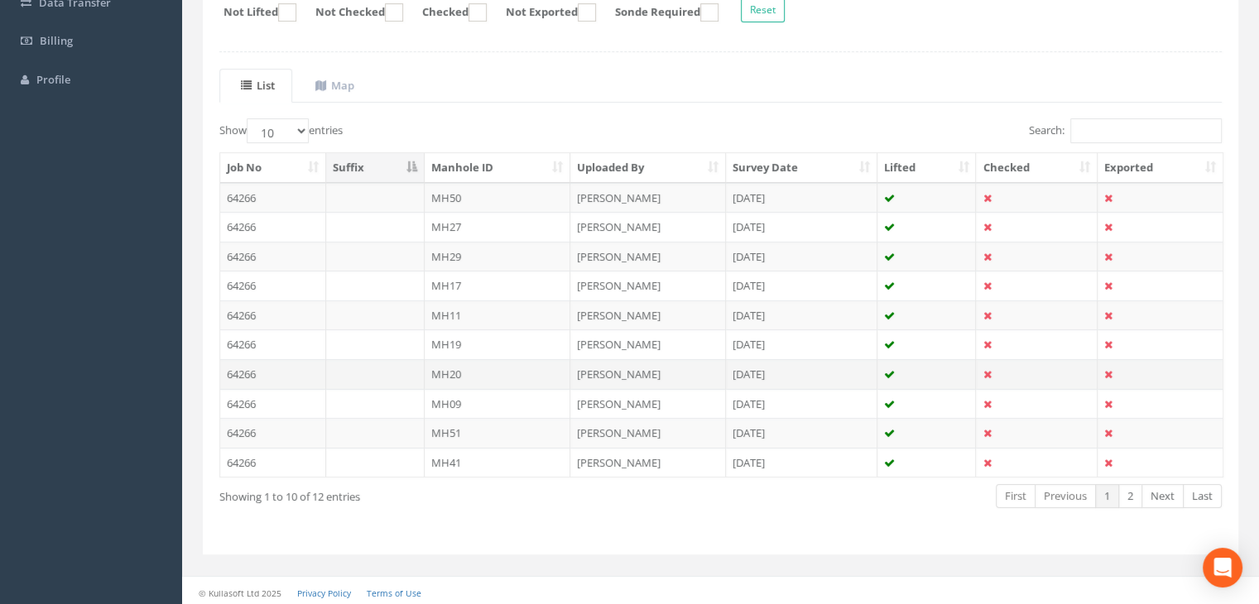
click at [476, 363] on td "MH20" at bounding box center [498, 374] width 147 height 30
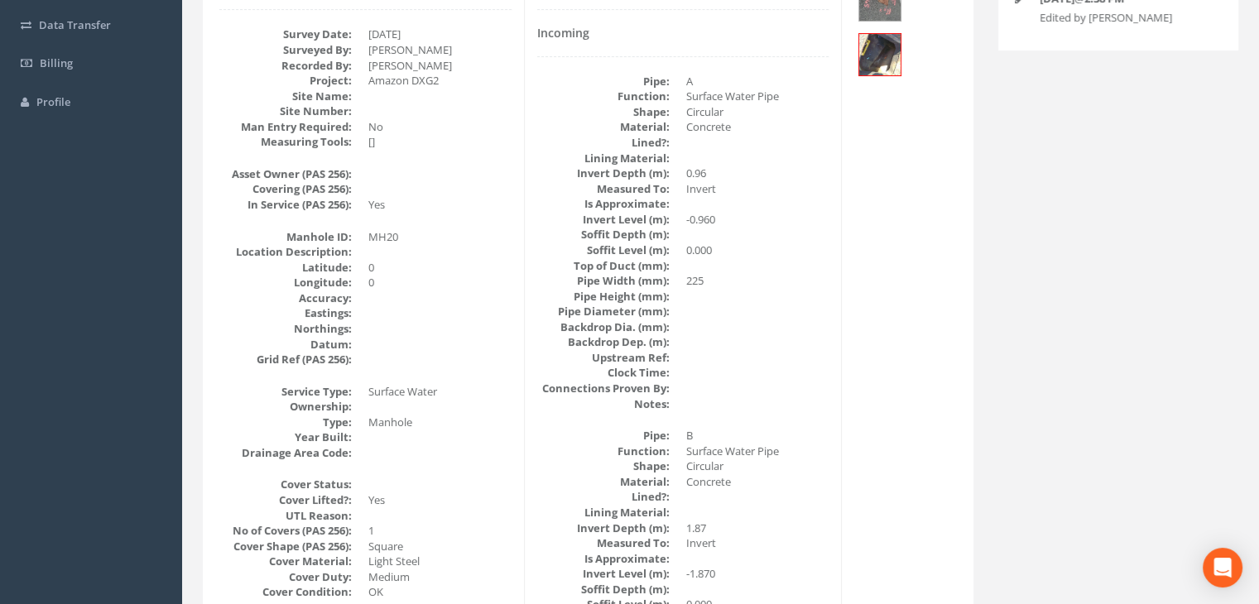
scroll to position [209, 0]
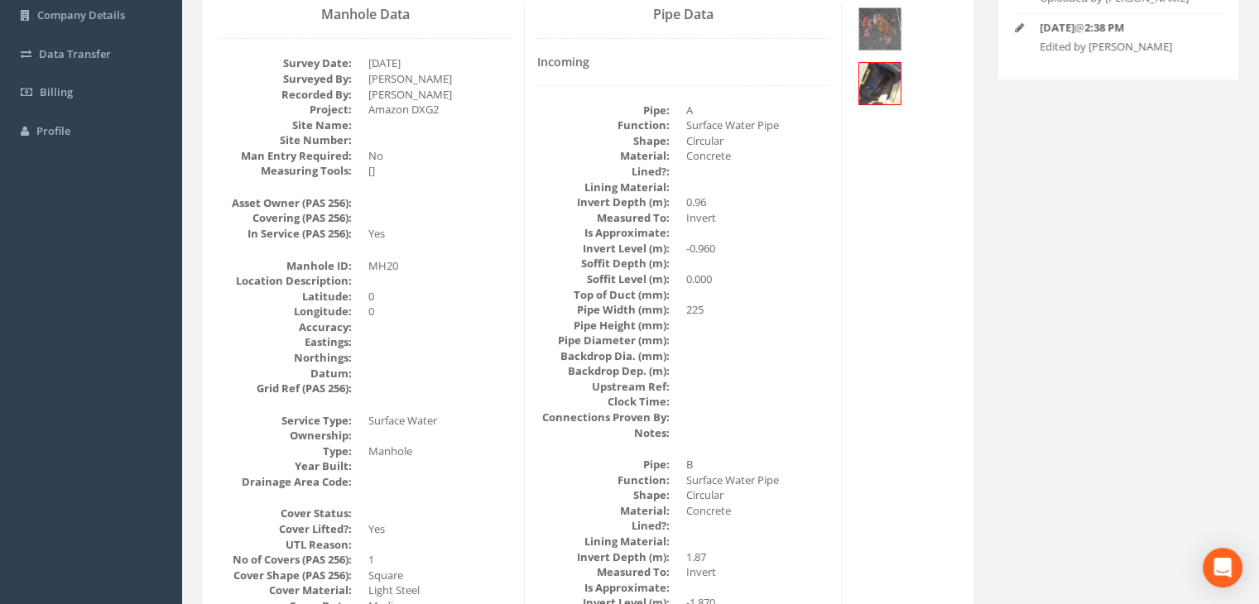
scroll to position [127, 0]
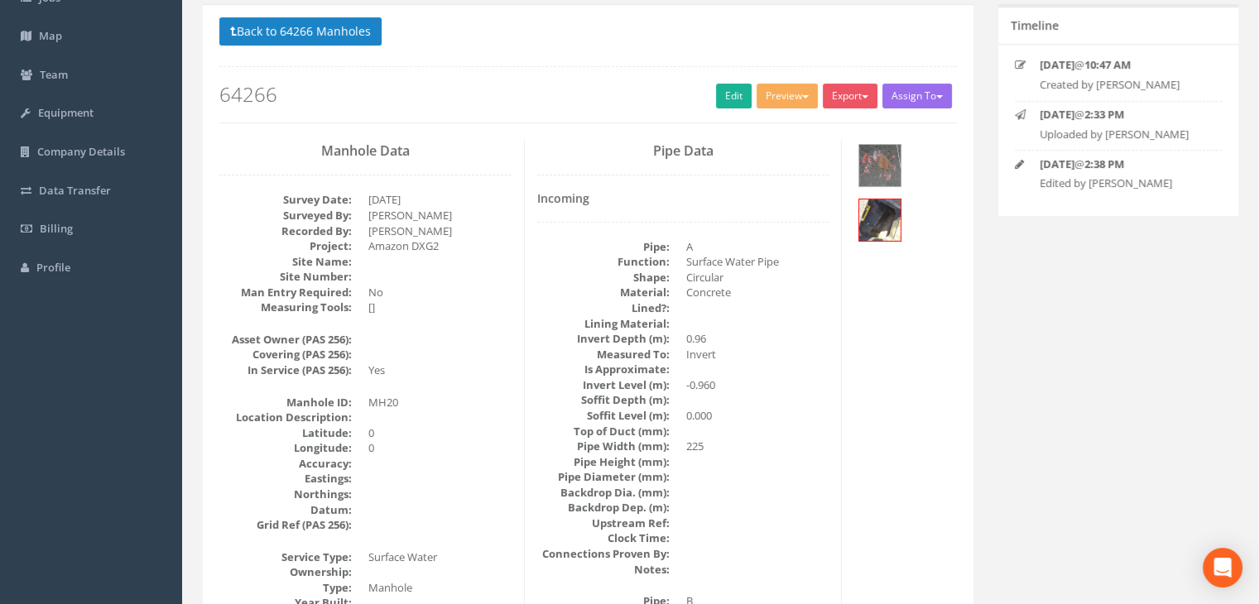
click at [369, 44] on p "Back to 64266 Manholes Back to Map" at bounding box center [588, 33] width 738 height 32
click at [323, 44] on p "Back to 64266 Manholes Back to Map" at bounding box center [588, 33] width 738 height 32
click at [244, 34] on button "Back to 64266 Manholes" at bounding box center [300, 31] width 162 height 28
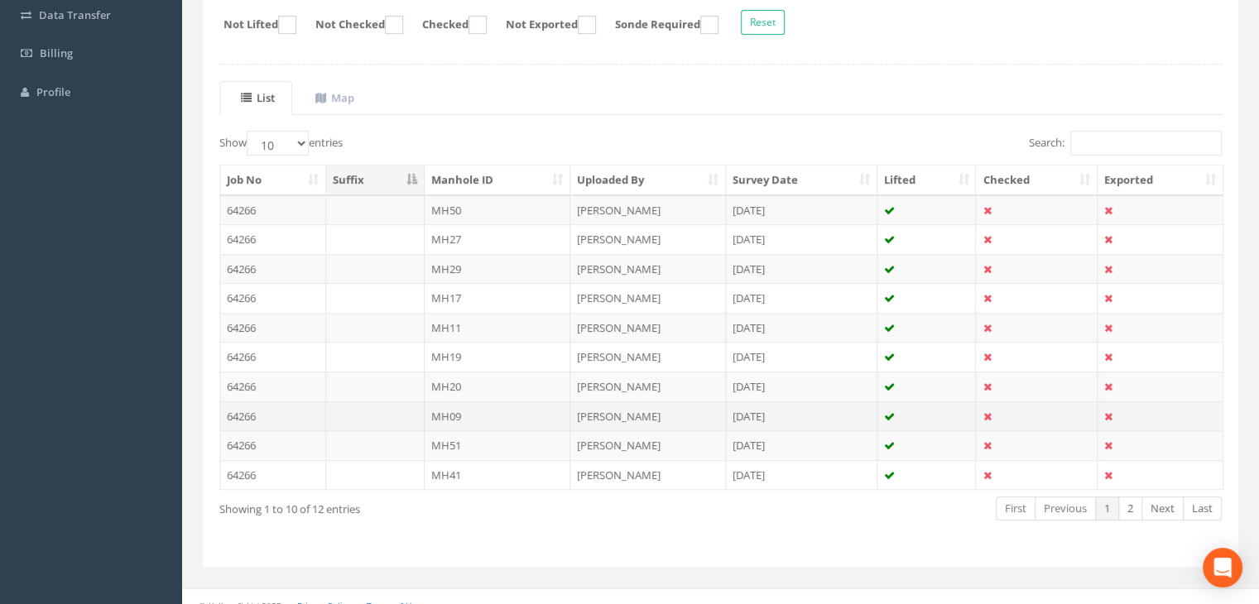
scroll to position [315, 0]
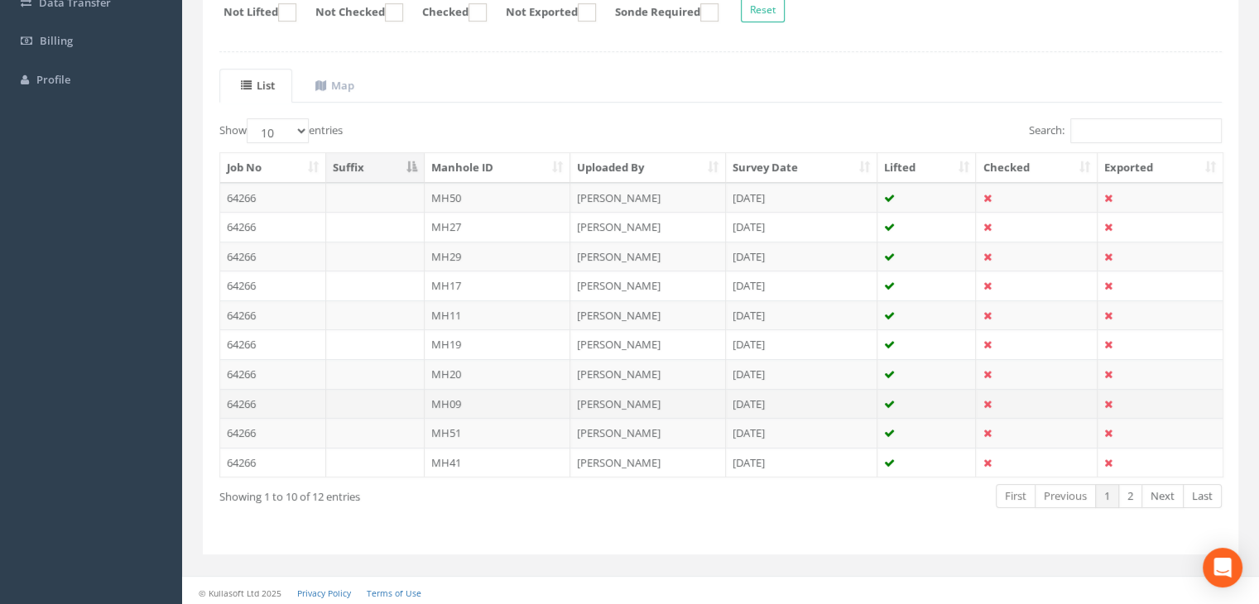
click at [483, 398] on td "MH09" at bounding box center [498, 404] width 147 height 30
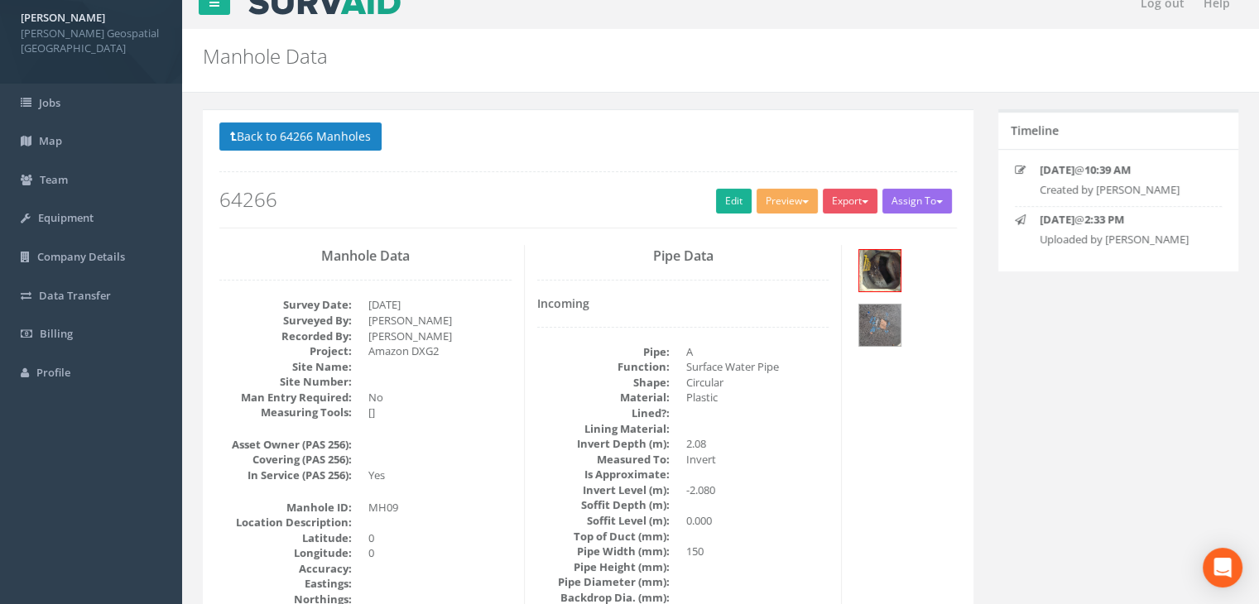
scroll to position [0, 0]
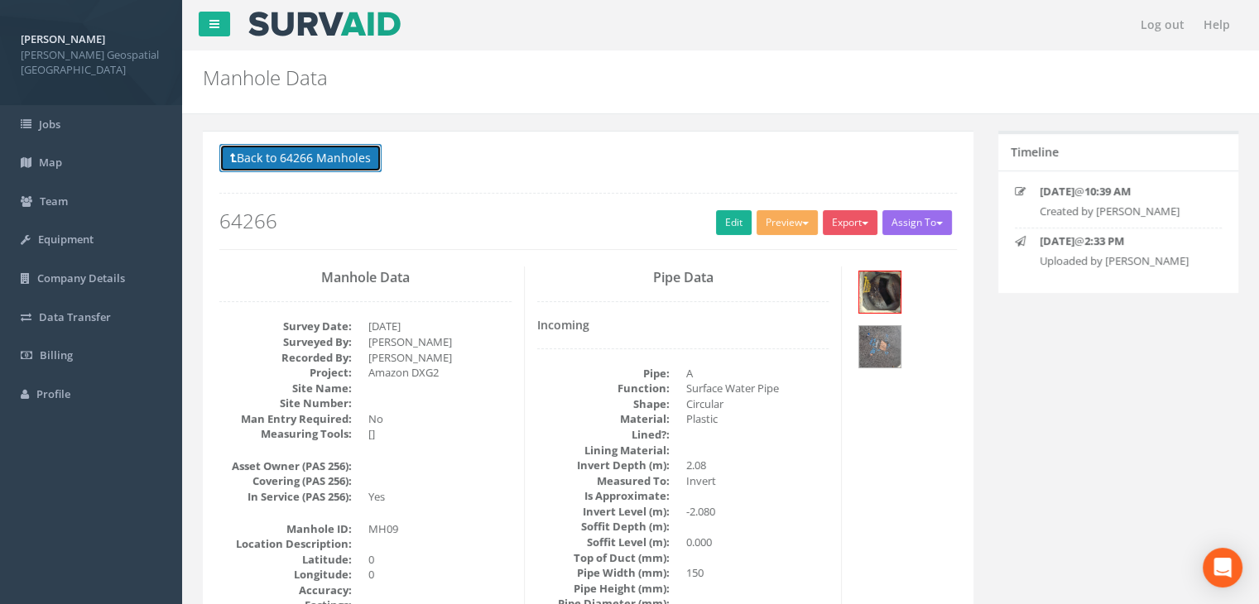
click at [349, 166] on button "Back to 64266 Manholes" at bounding box center [300, 158] width 162 height 28
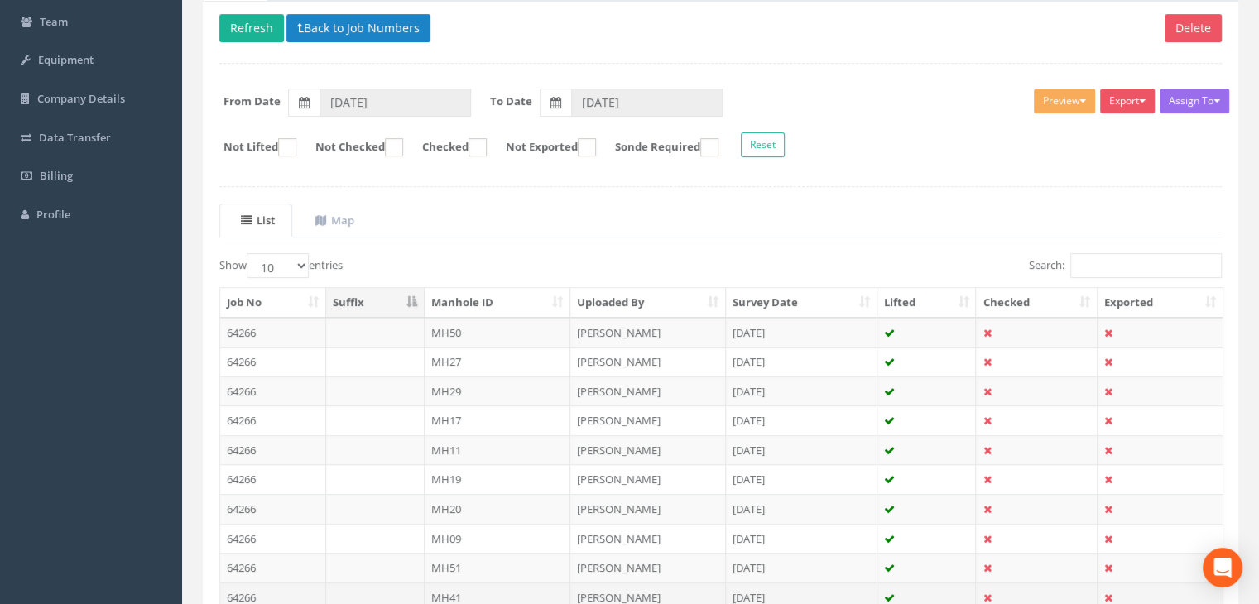
scroll to position [315, 0]
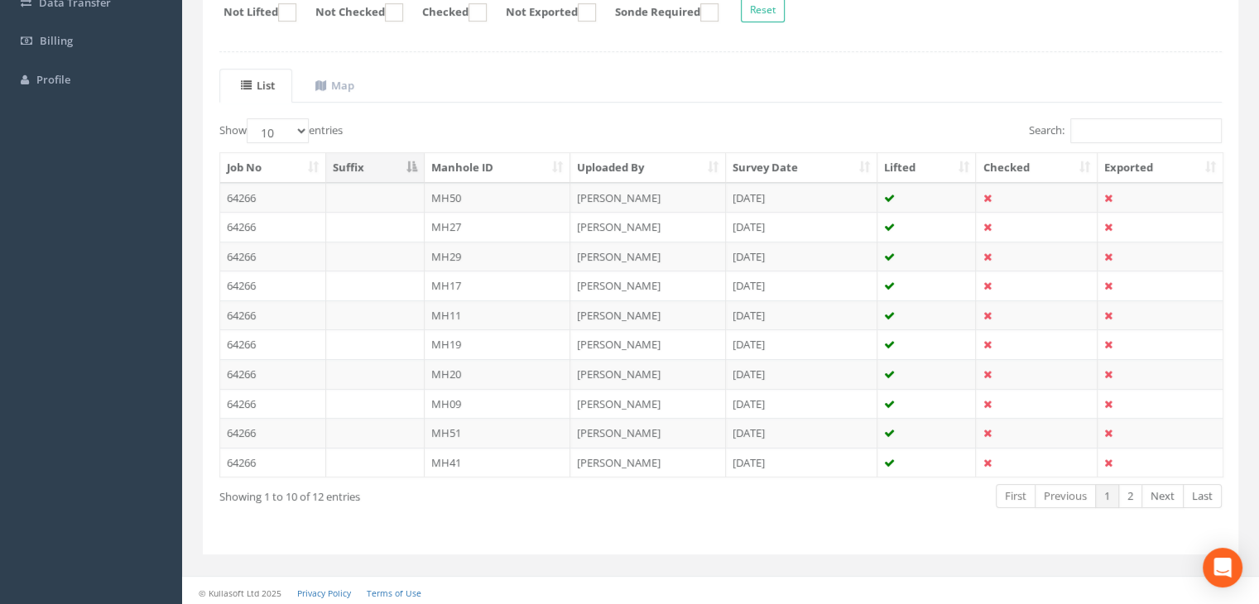
click at [503, 374] on td "MH20" at bounding box center [498, 374] width 147 height 30
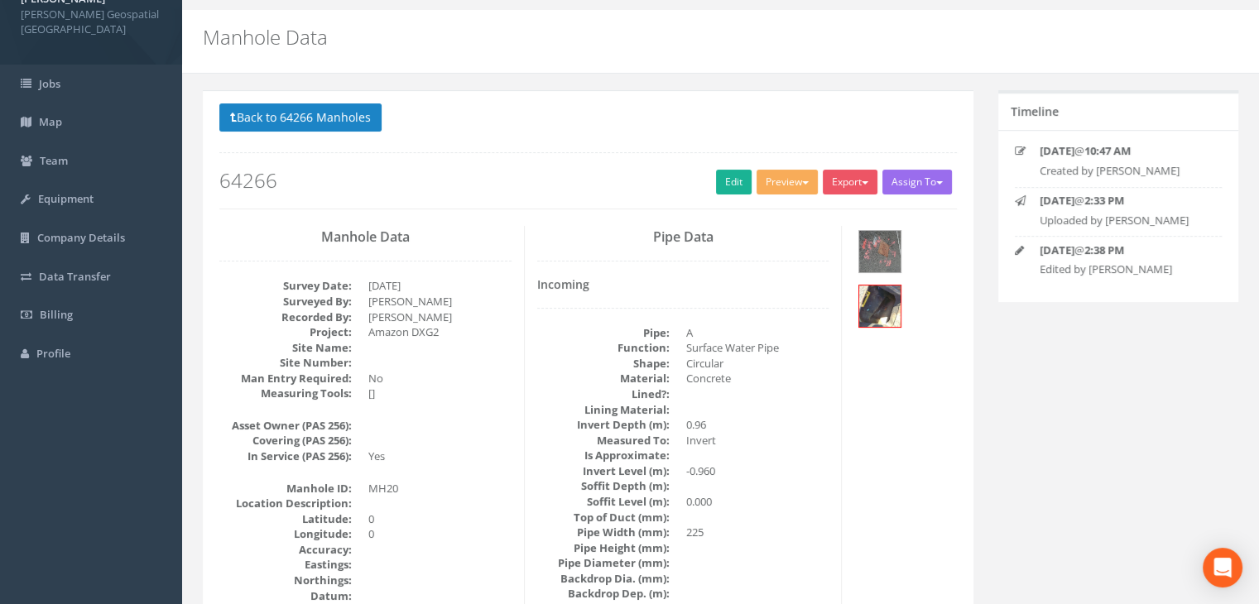
scroll to position [0, 0]
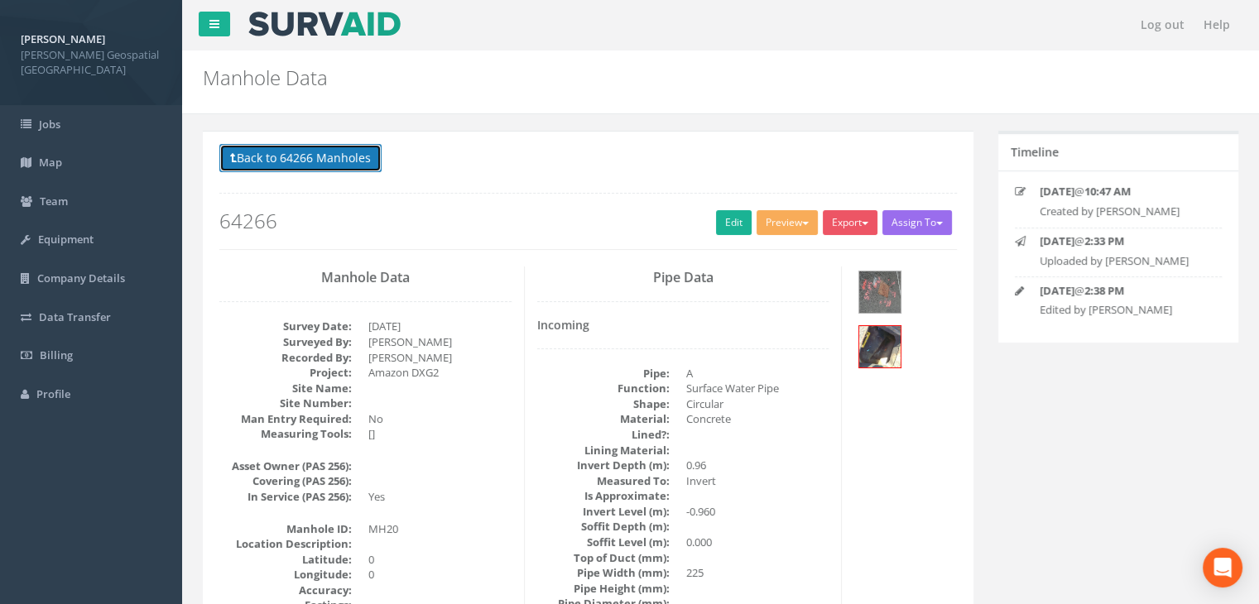
click at [320, 159] on button "Back to 64266 Manholes" at bounding box center [300, 158] width 162 height 28
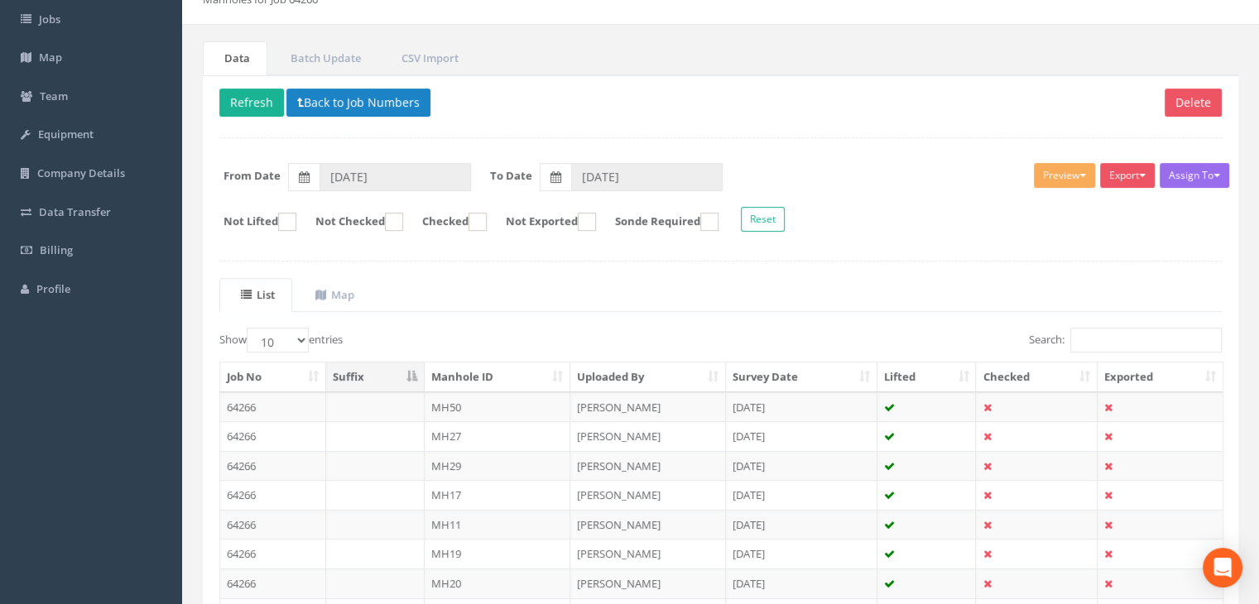
scroll to position [248, 0]
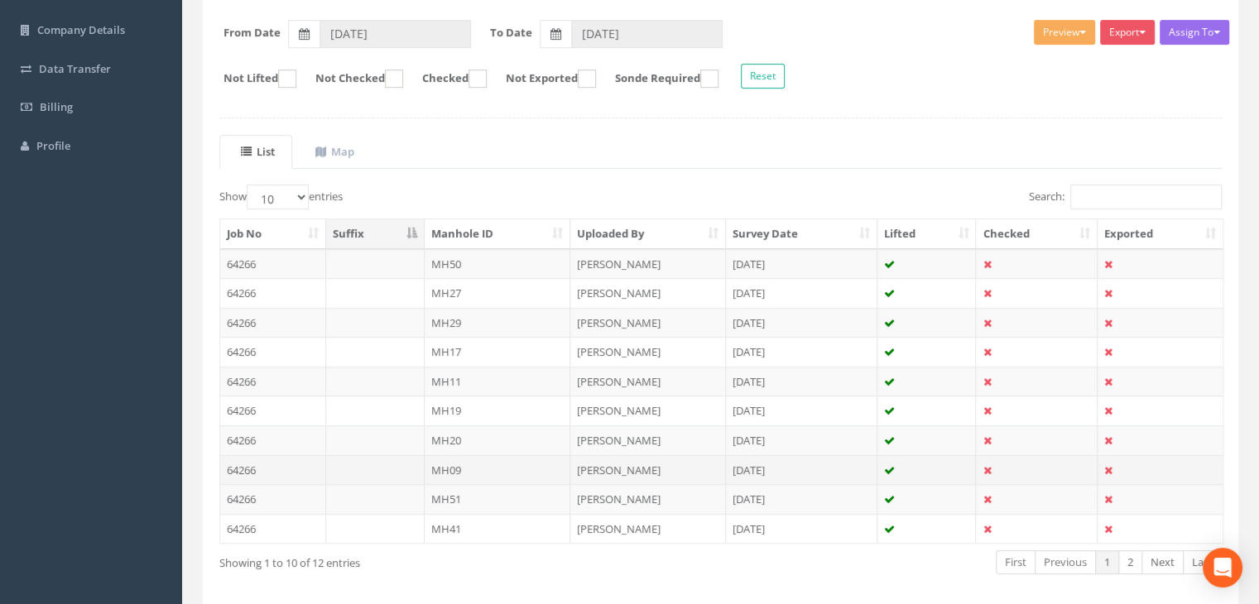
click at [497, 465] on td "MH09" at bounding box center [498, 470] width 147 height 30
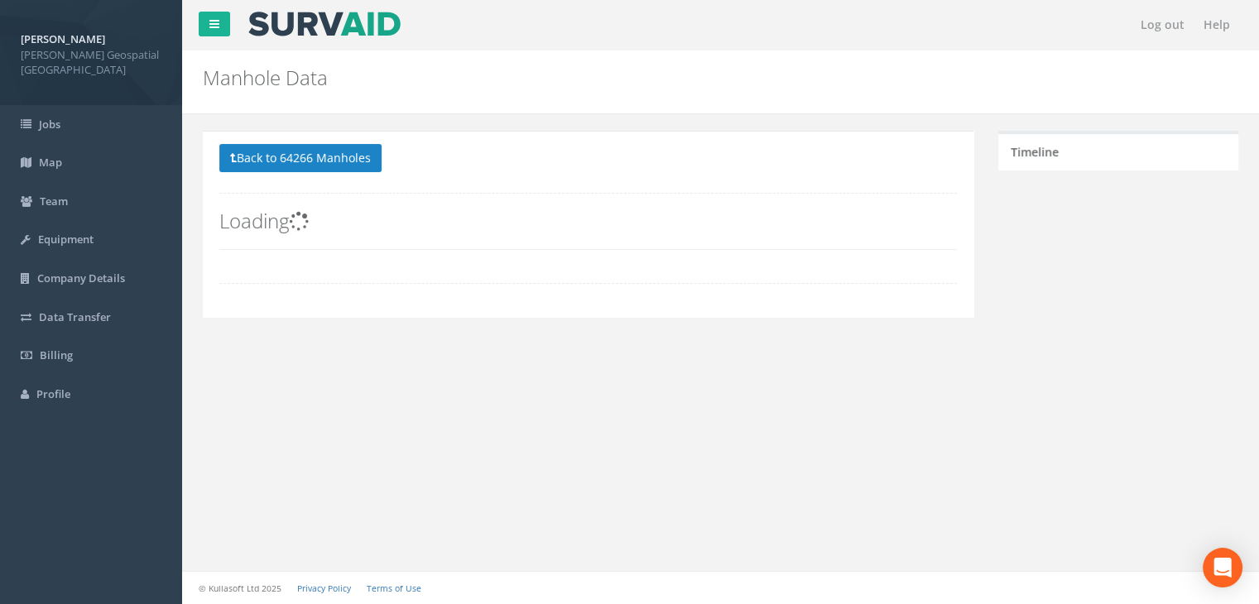
scroll to position [233, 0]
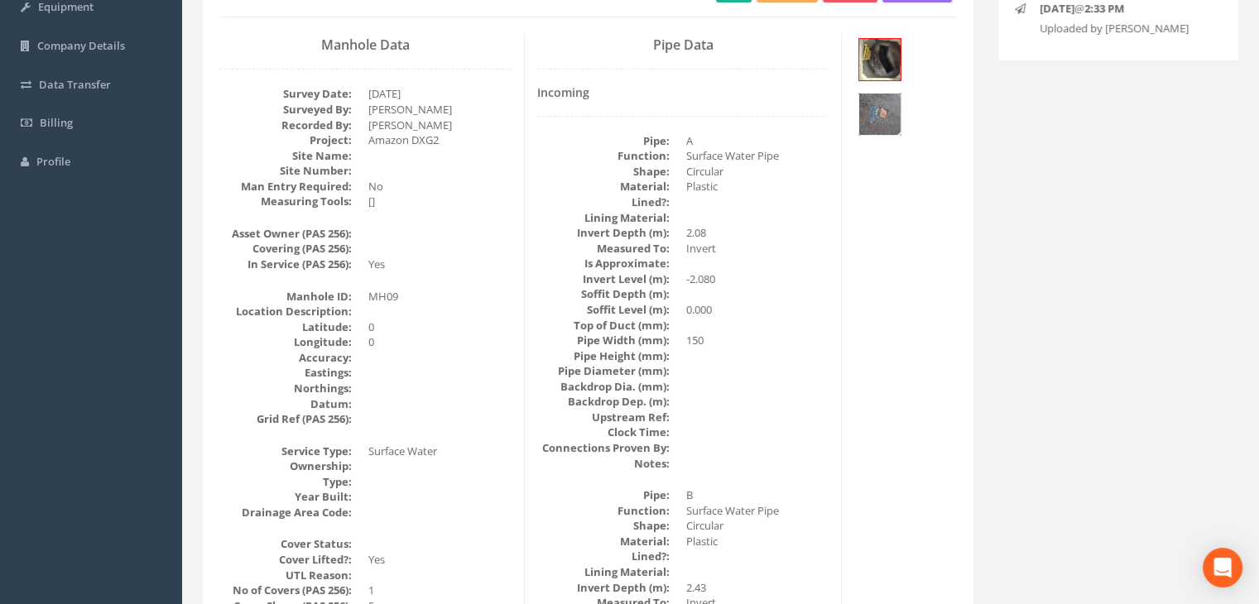
click at [901, 94] on img at bounding box center [879, 114] width 41 height 41
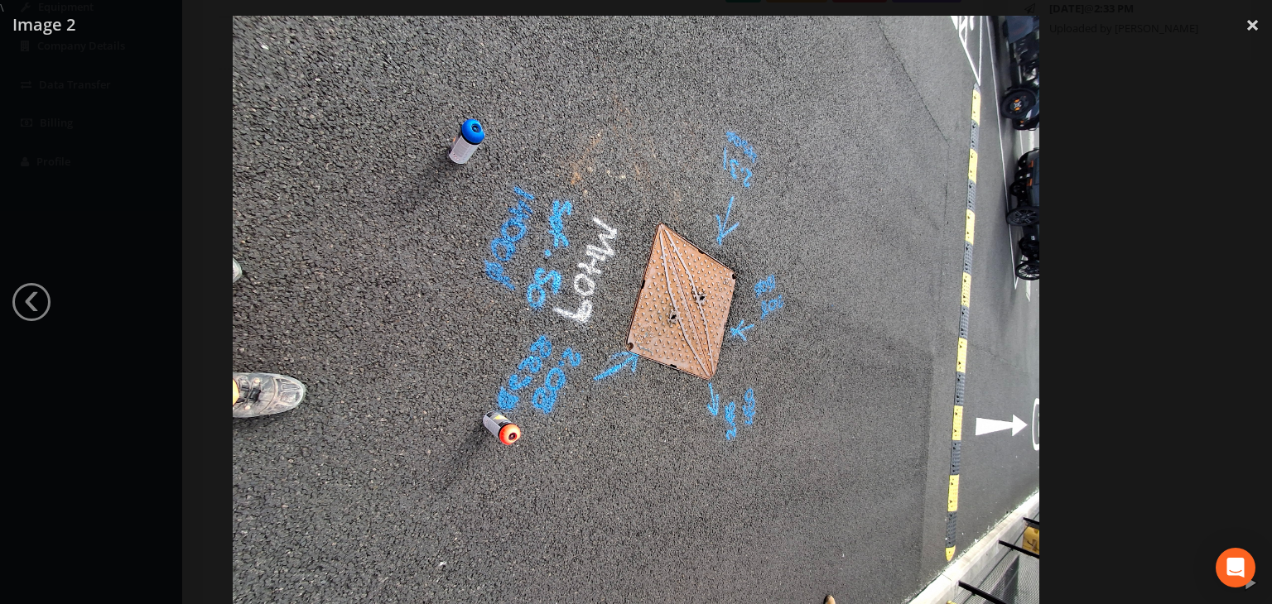
click at [1107, 256] on div at bounding box center [636, 318] width 1272 height 604
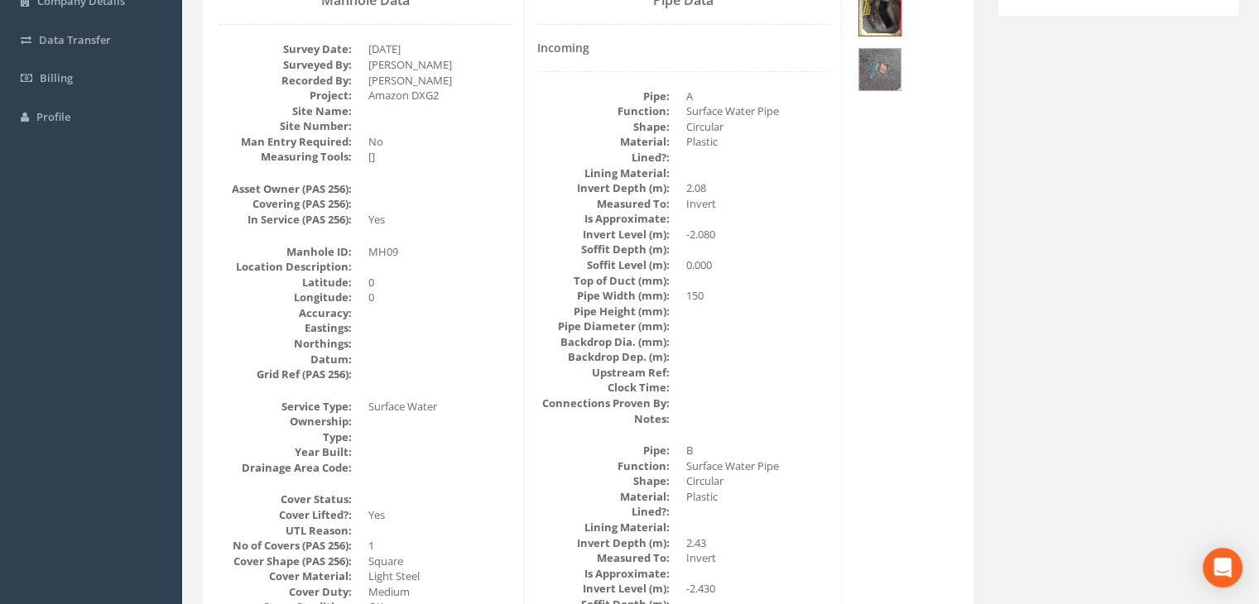
scroll to position [127, 0]
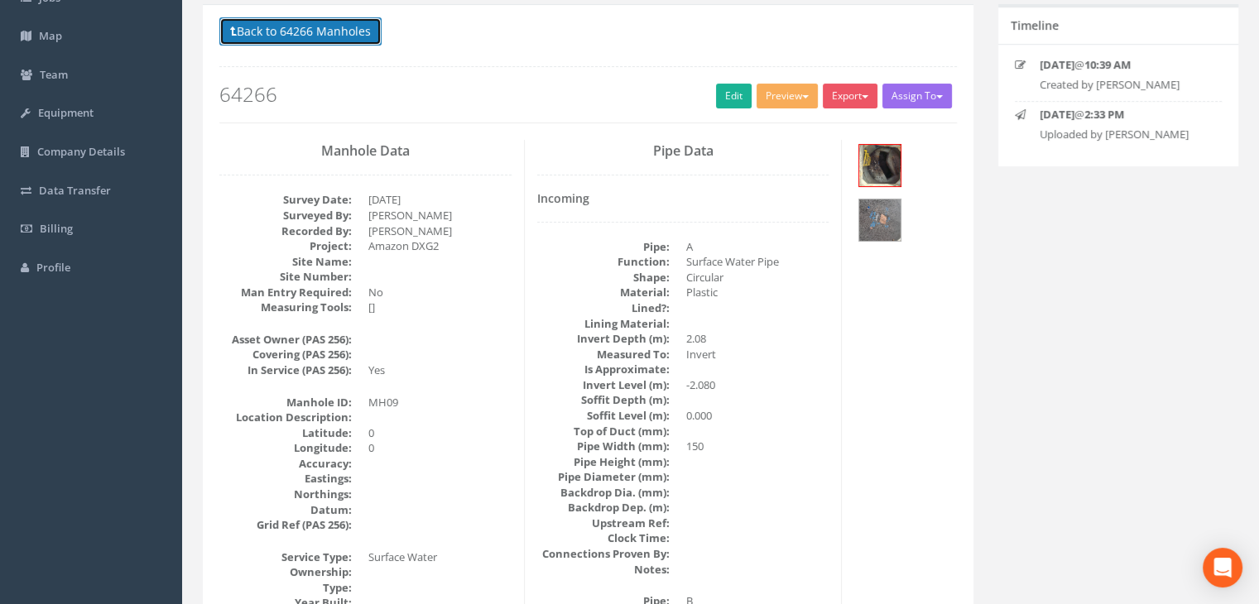
drag, startPoint x: 245, startPoint y: 27, endPoint x: 262, endPoint y: 47, distance: 25.9
click at [245, 27] on button "Back to 64266 Manholes" at bounding box center [300, 31] width 162 height 28
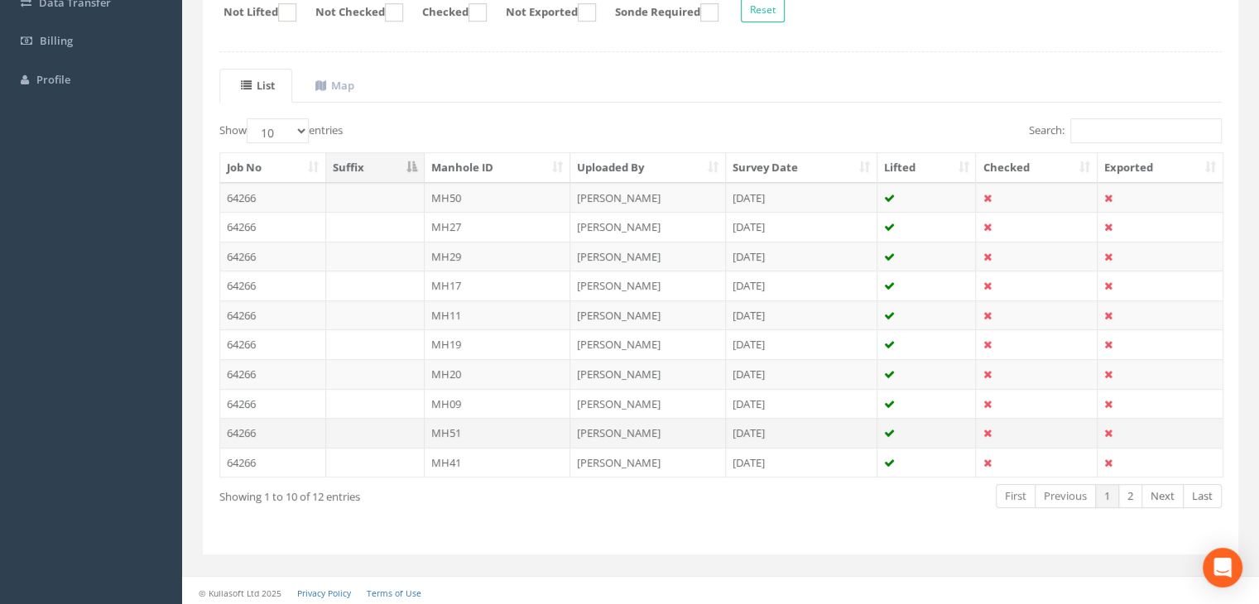
click at [470, 426] on td "MH51" at bounding box center [498, 433] width 147 height 30
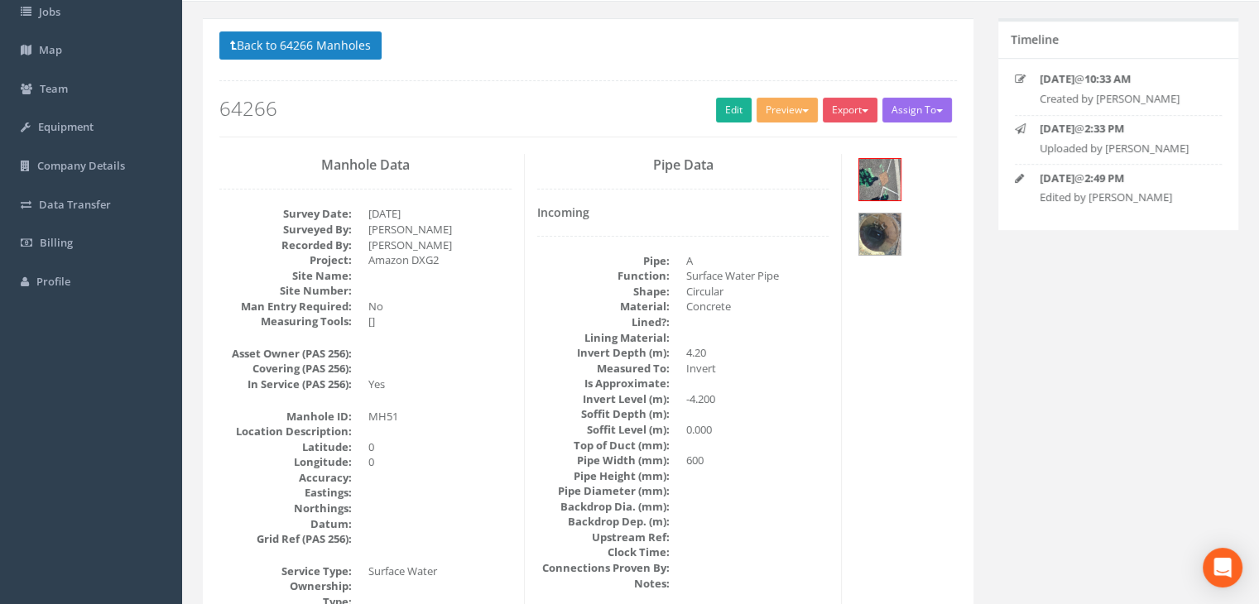
scroll to position [0, 0]
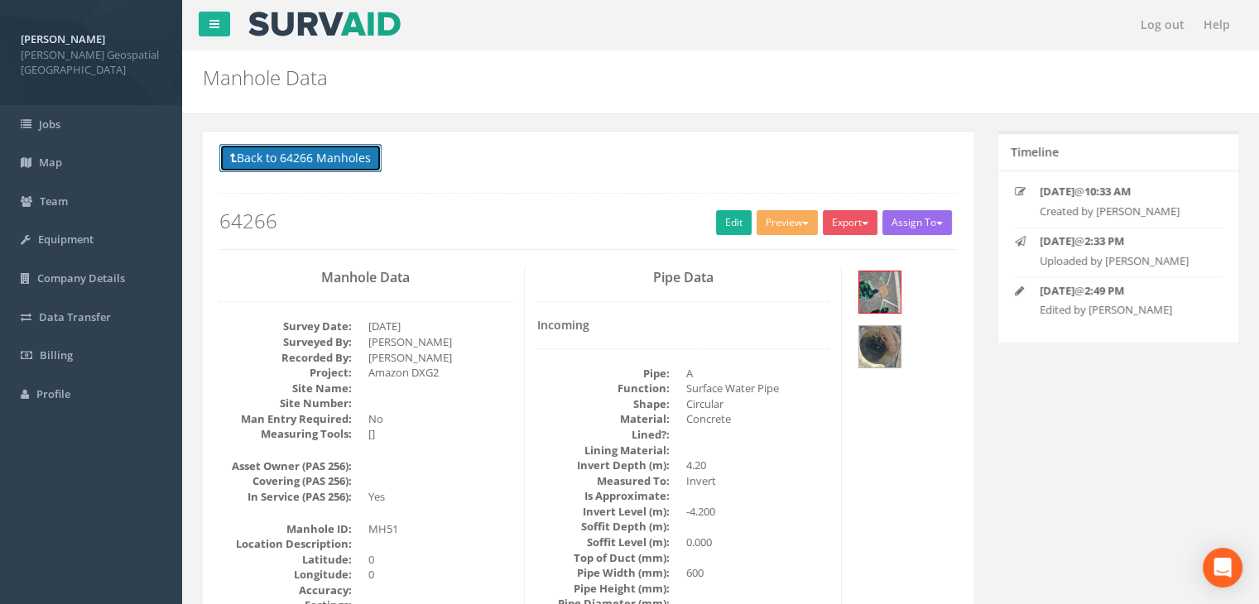
click at [314, 161] on button "Back to 64266 Manholes" at bounding box center [300, 158] width 162 height 28
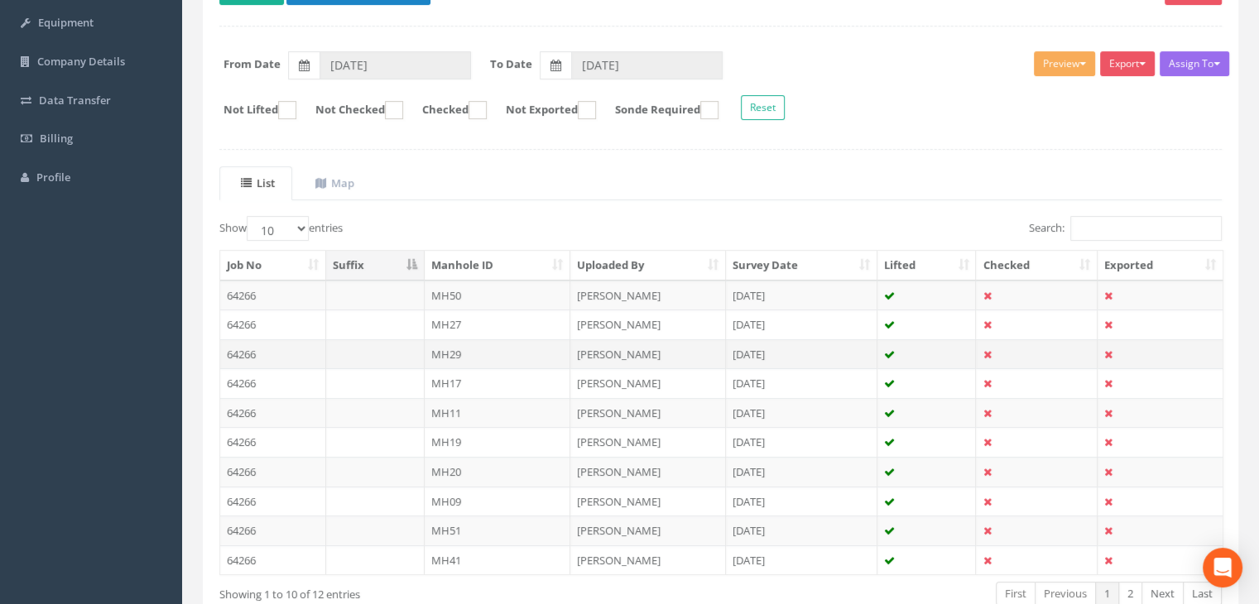
scroll to position [315, 0]
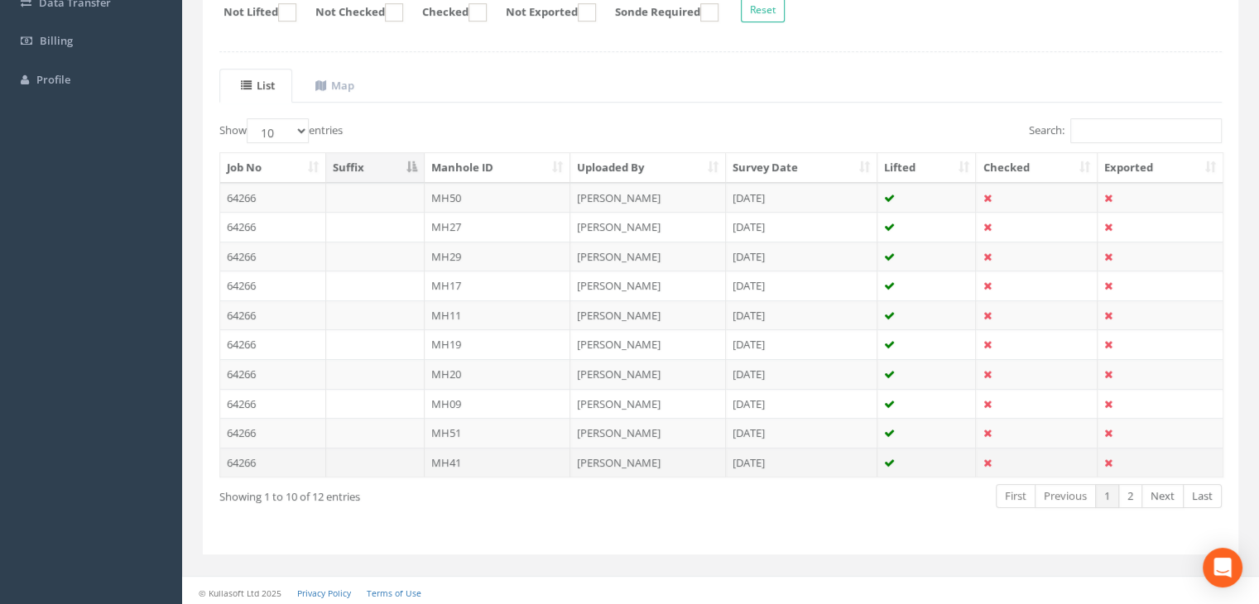
click at [556, 458] on td "MH41" at bounding box center [498, 463] width 147 height 30
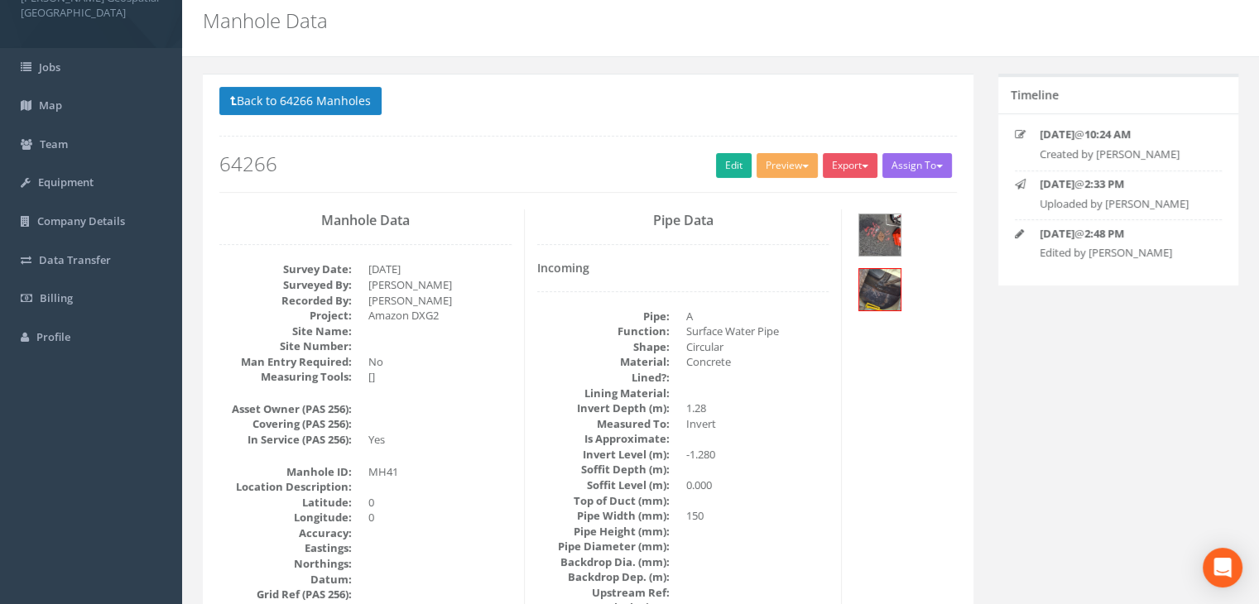
scroll to position [44, 0]
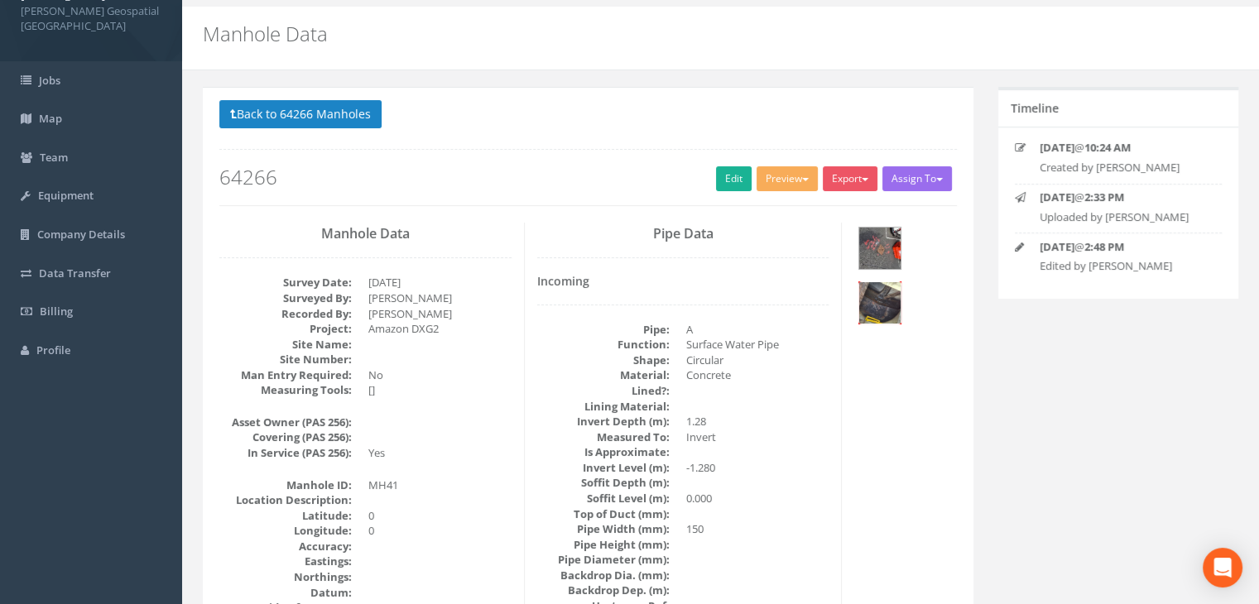
click at [901, 282] on img at bounding box center [879, 302] width 41 height 41
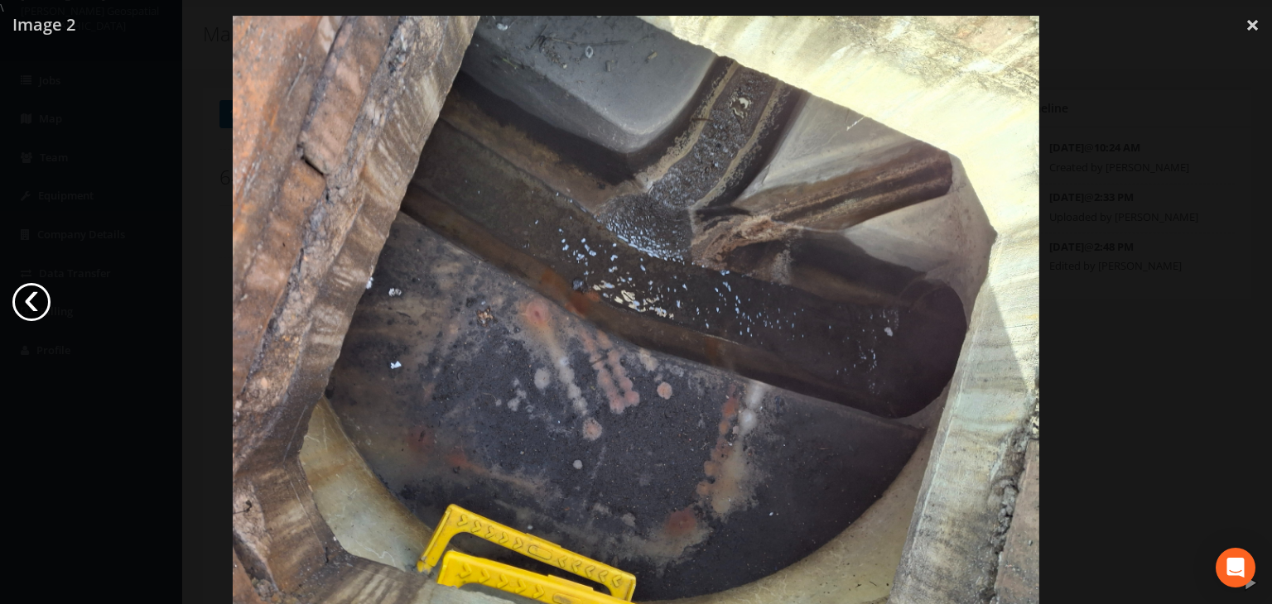
click at [47, 309] on link "‹" at bounding box center [31, 302] width 38 height 38
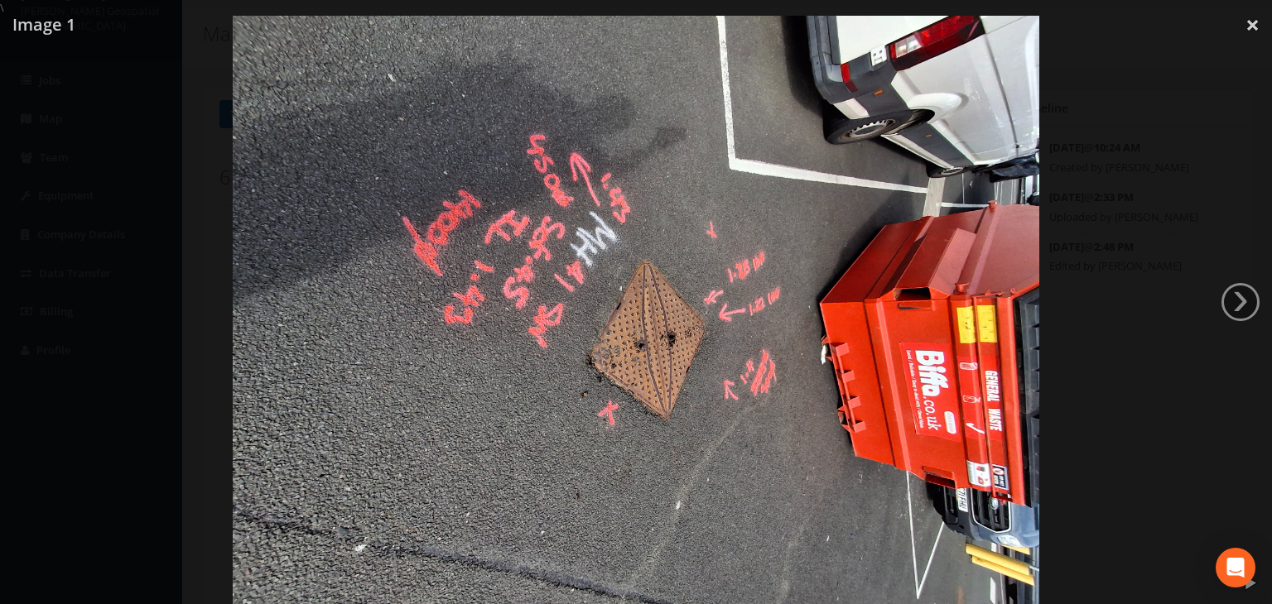
click at [132, 332] on div at bounding box center [636, 318] width 1272 height 604
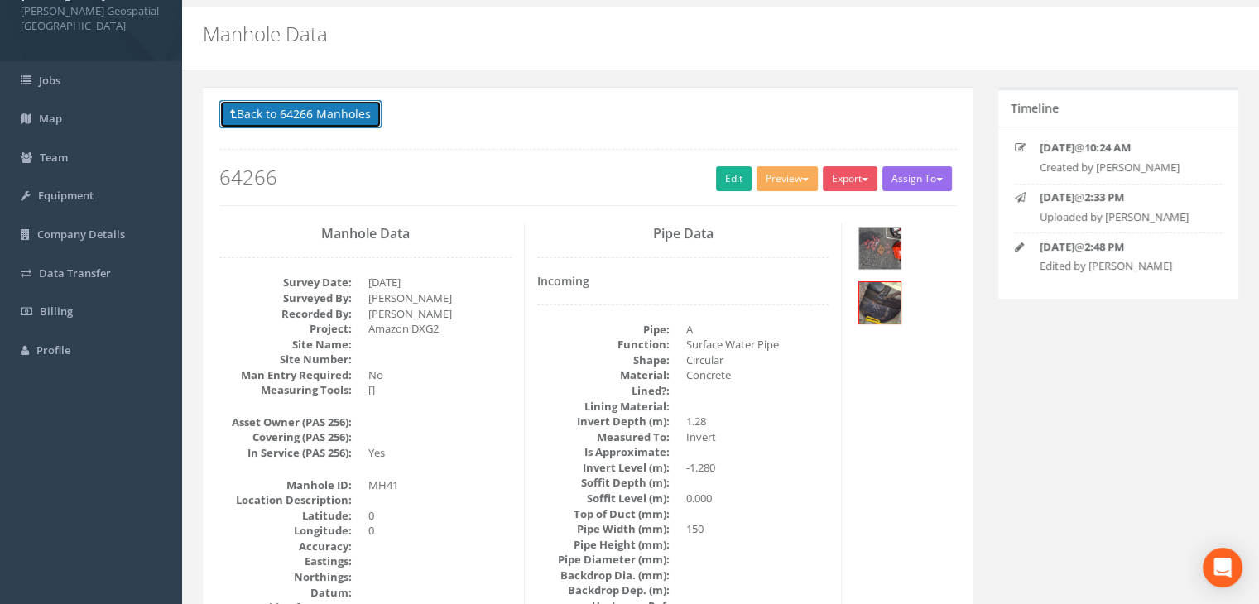
click at [288, 105] on button "Back to 64266 Manholes" at bounding box center [300, 114] width 162 height 28
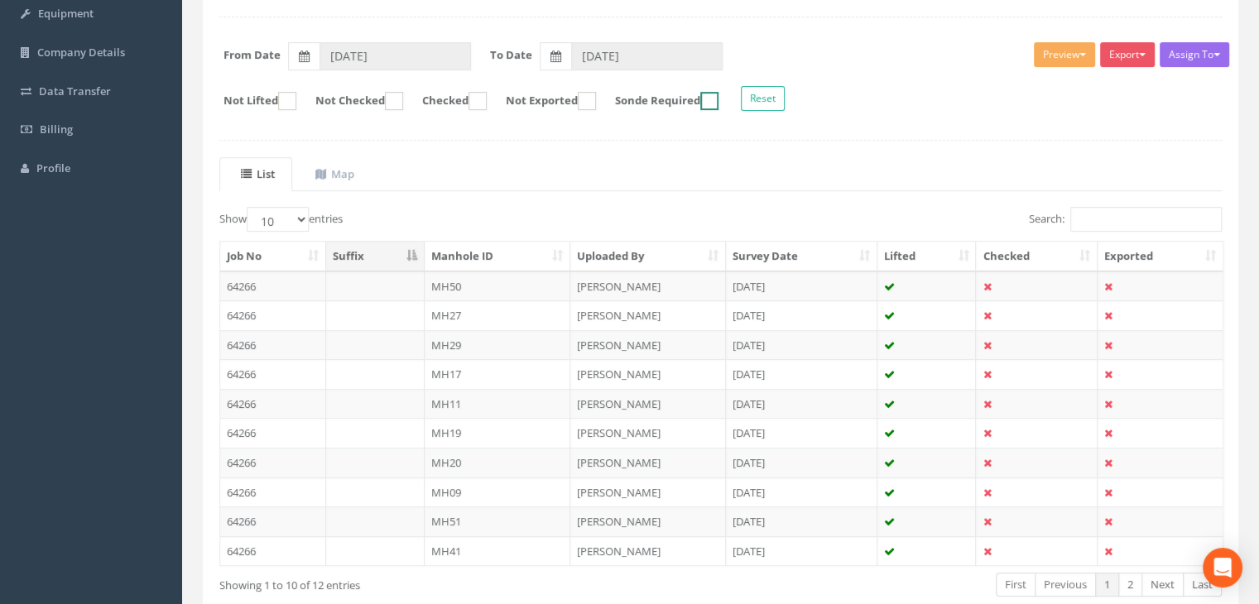
scroll to position [315, 0]
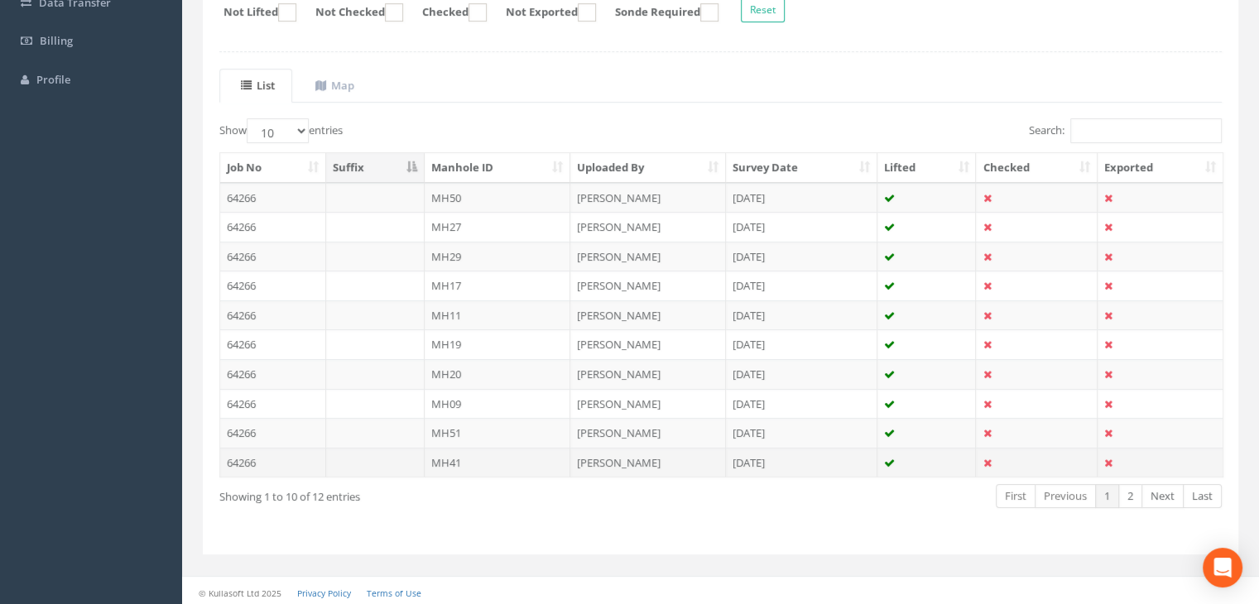
click at [479, 455] on td "MH41" at bounding box center [498, 463] width 147 height 30
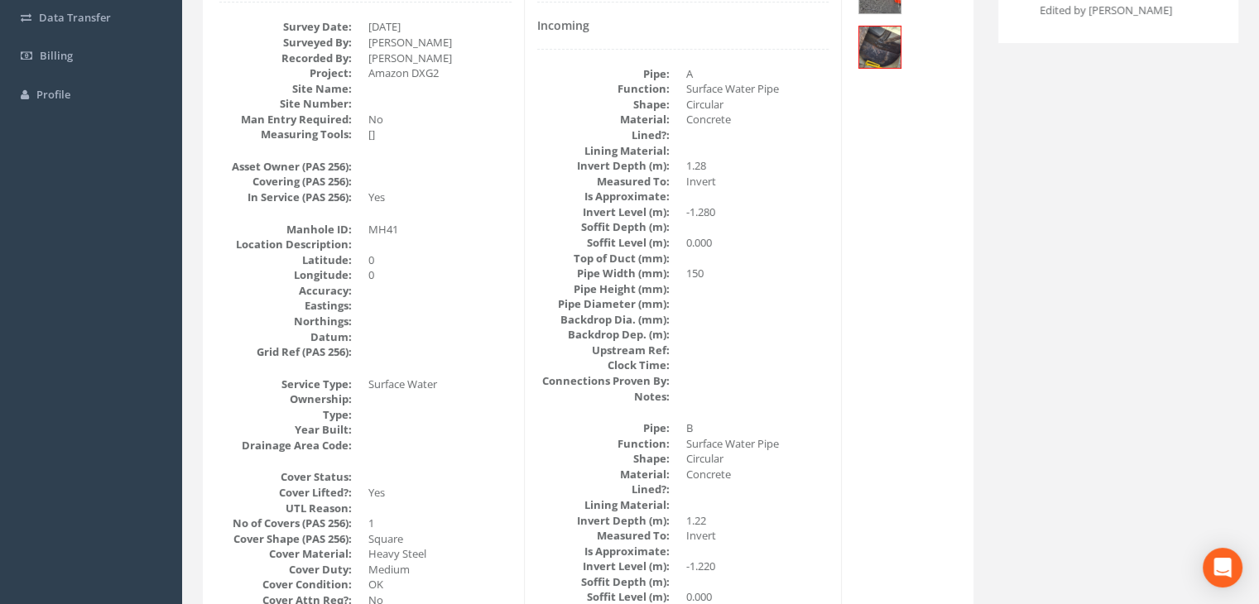
scroll to position [0, 0]
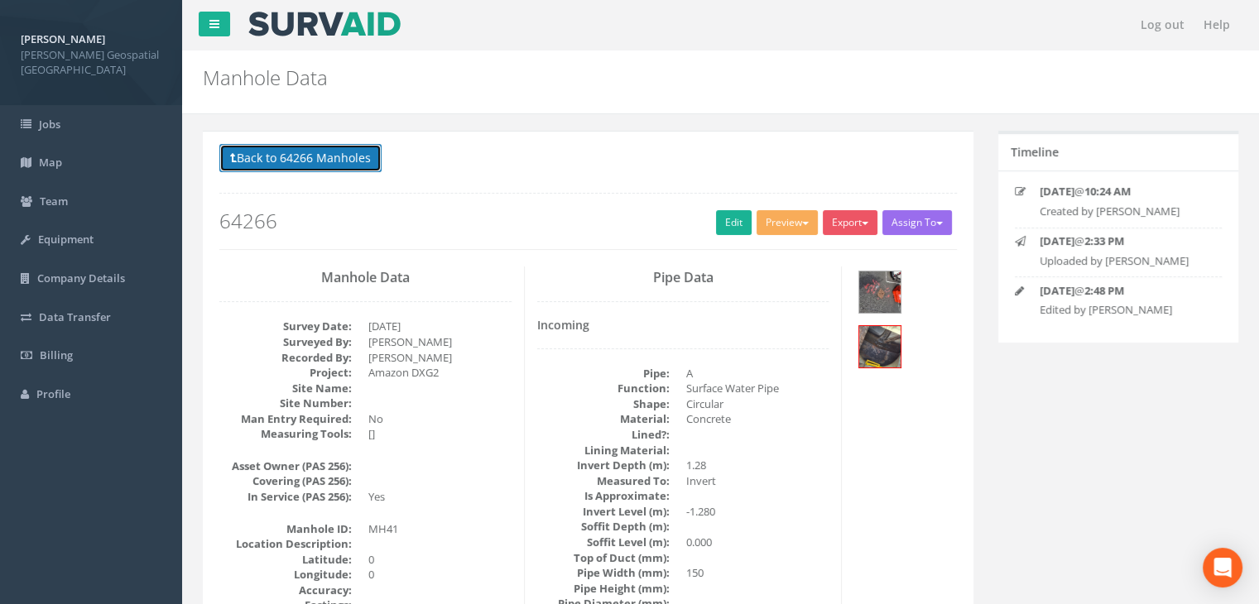
click at [283, 151] on button "Back to 64266 Manholes" at bounding box center [300, 158] width 162 height 28
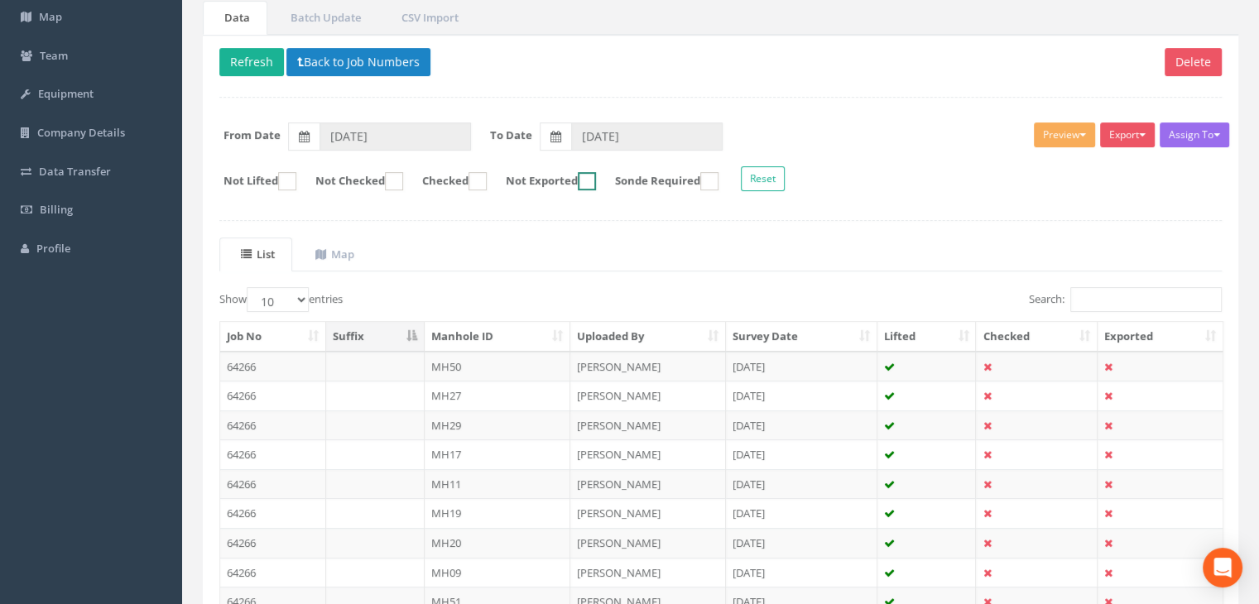
scroll to position [248, 0]
